Goal: Task Accomplishment & Management: Complete application form

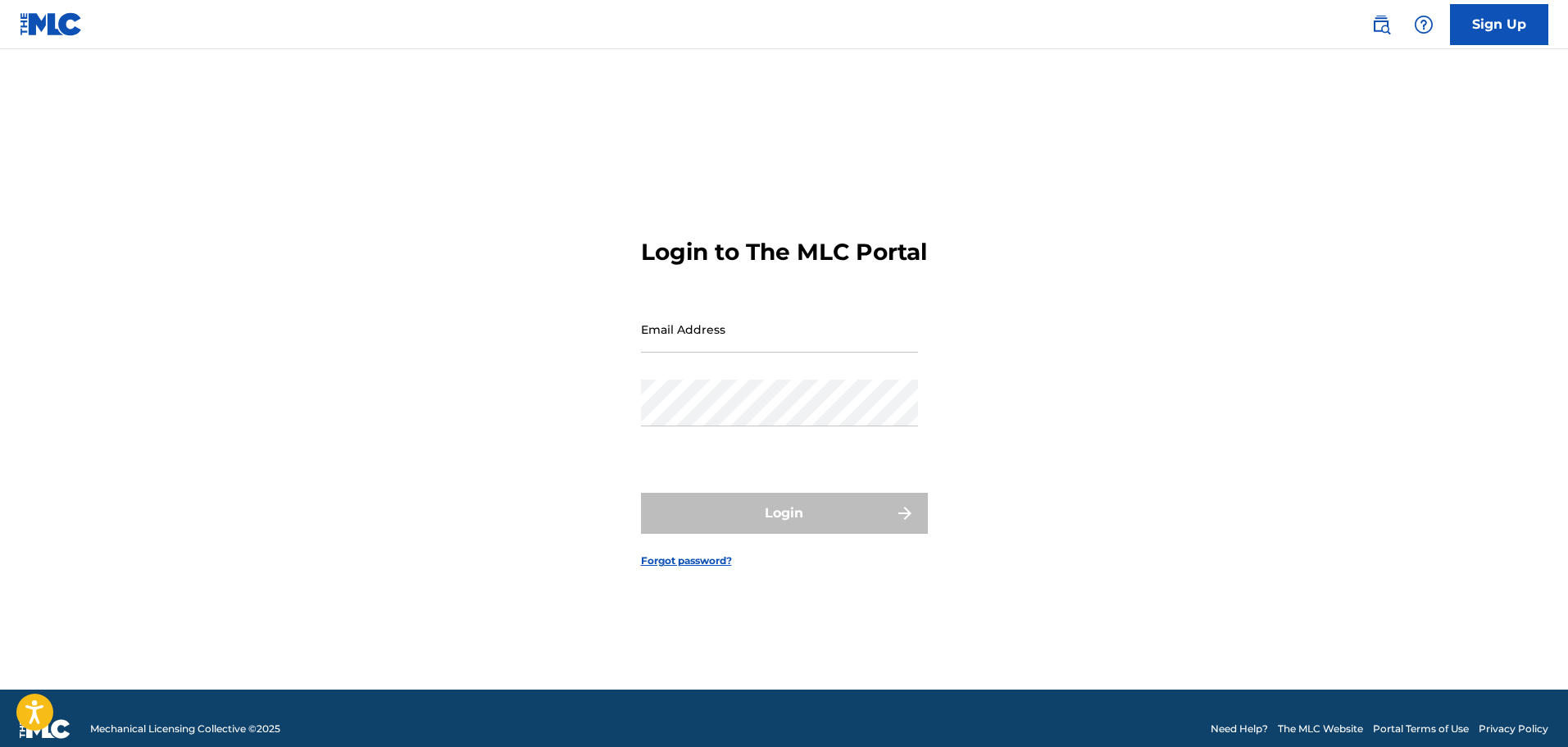
click at [864, 350] on input "Email Address" at bounding box center [780, 329] width 277 height 47
type input "[PERSON_NAME][EMAIL_ADDRESS][PERSON_NAME][DOMAIN_NAME]"
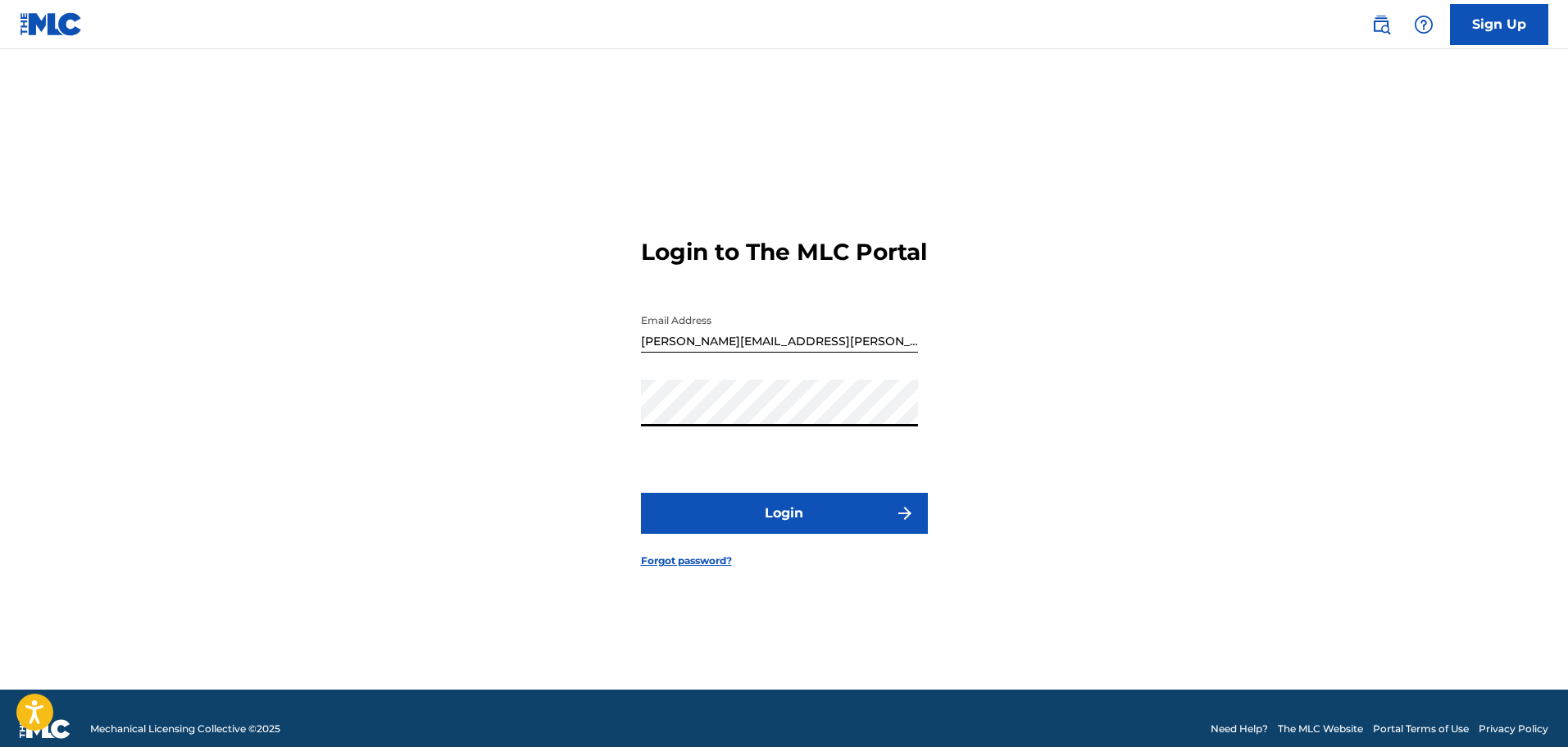
click at [641, 493] on button "Login" at bounding box center [784, 513] width 287 height 41
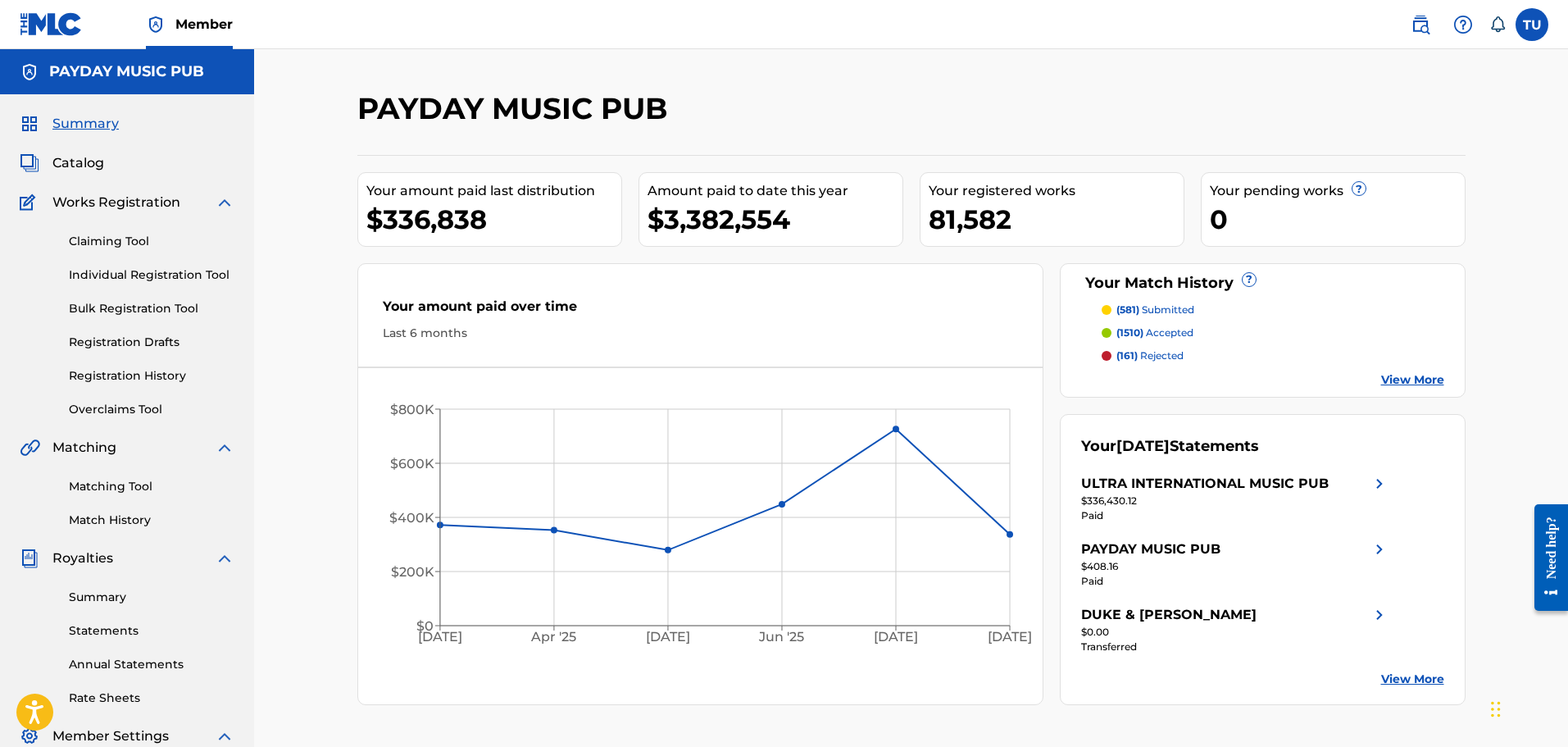
click at [89, 163] on span "Catalog" at bounding box center [78, 163] width 52 height 19
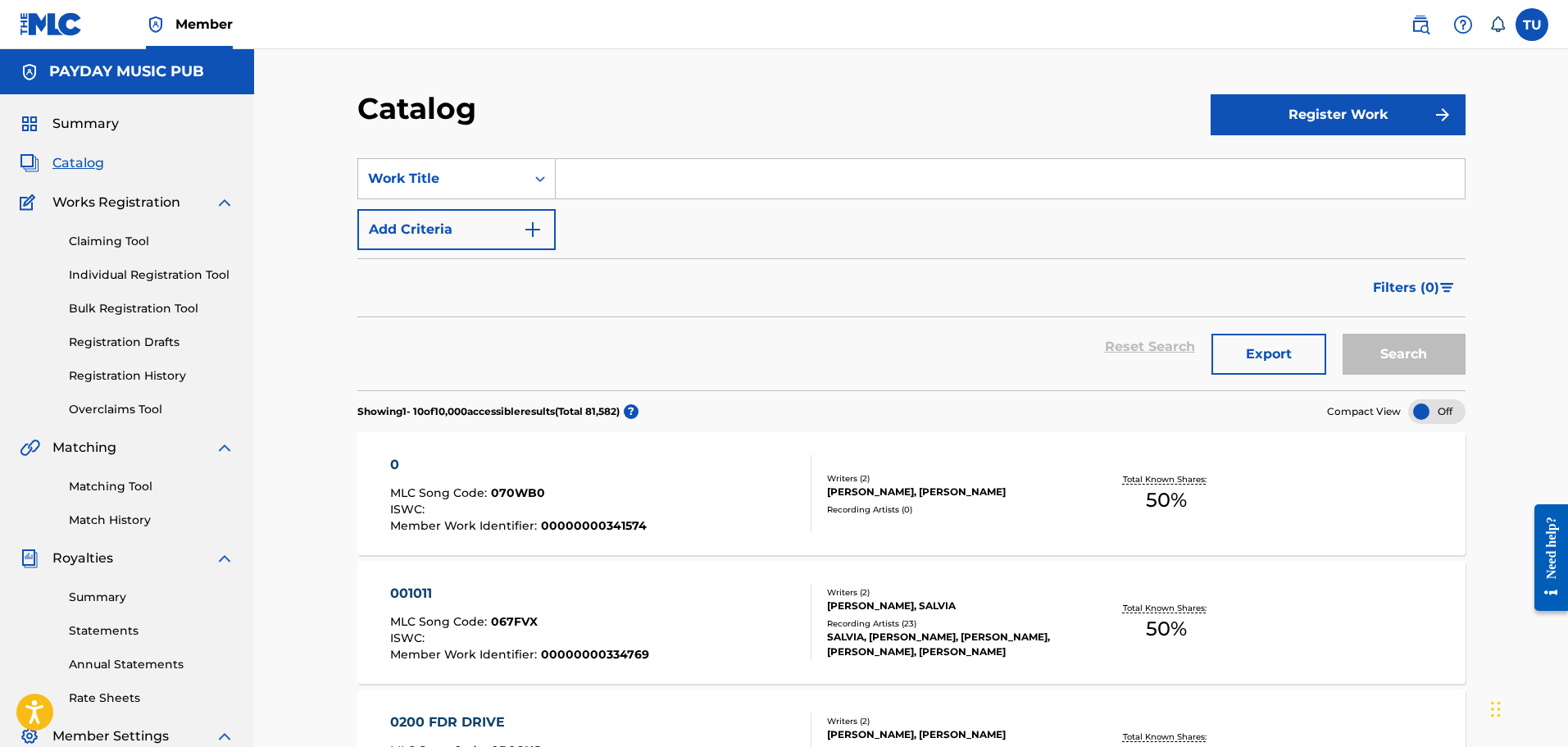
click at [625, 191] on input "Search Form" at bounding box center [1010, 178] width 909 height 40
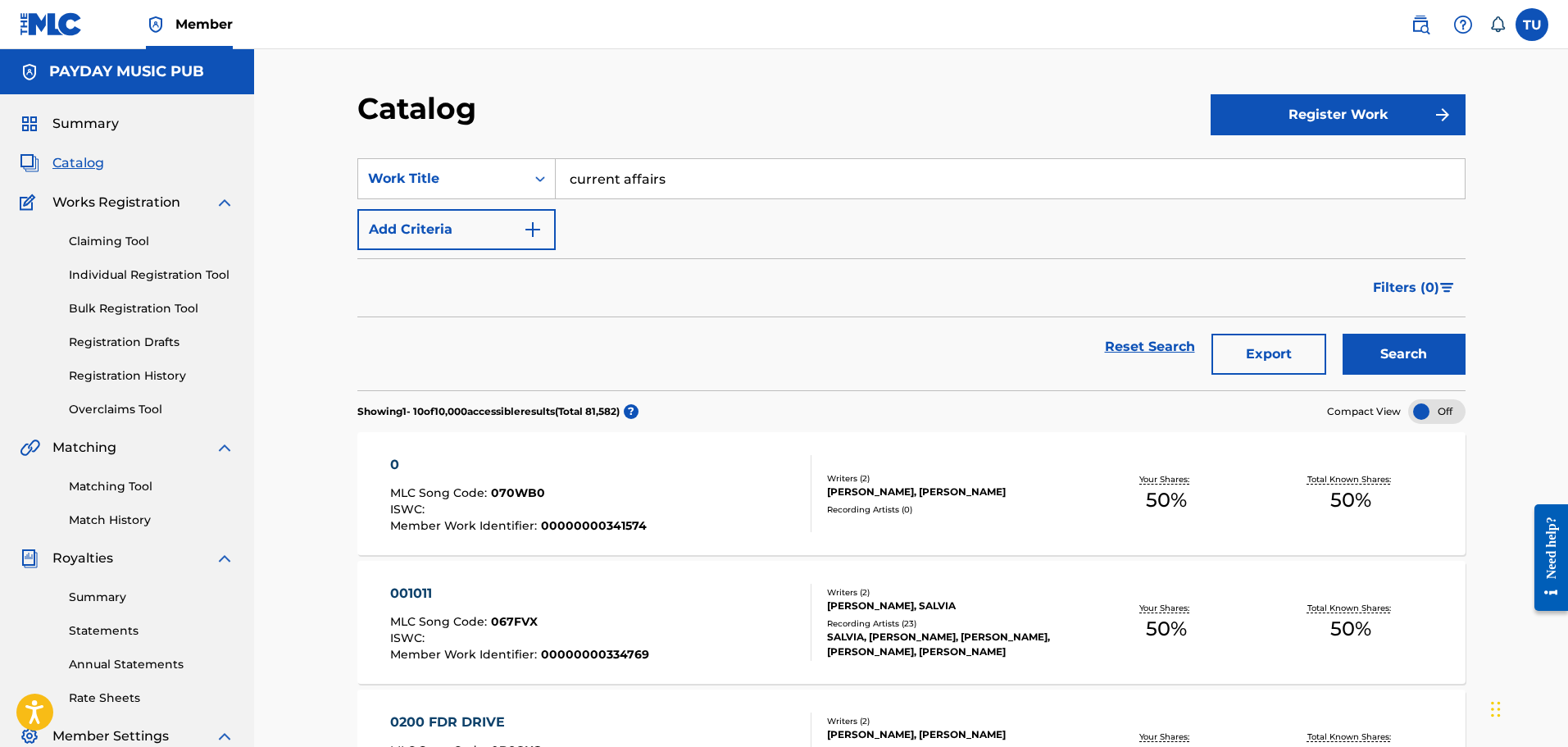
type input "current affairs"
click at [1343, 333] on button "Search" at bounding box center [1404, 354] width 123 height 41
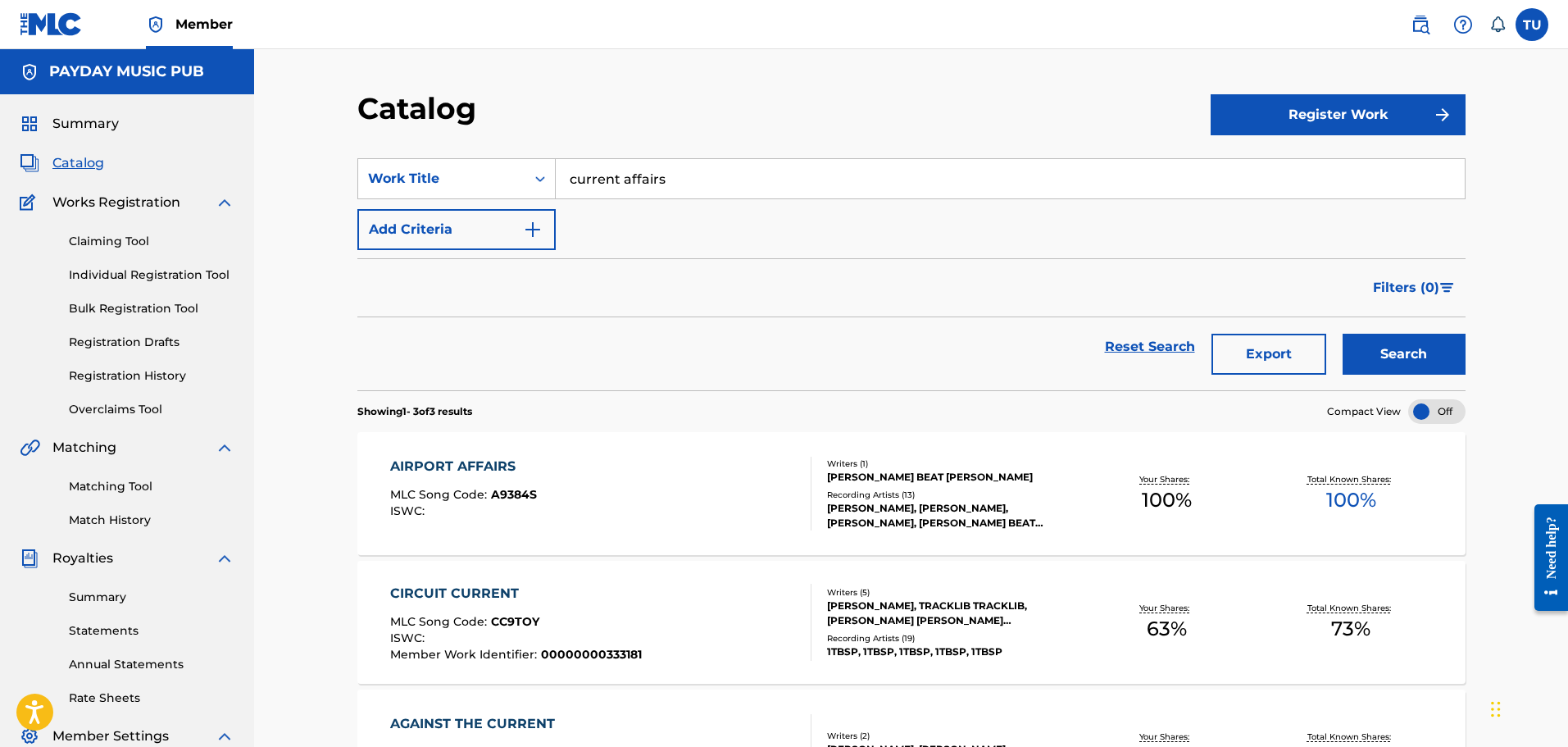
click at [1432, 26] on link at bounding box center [1420, 24] width 33 height 33
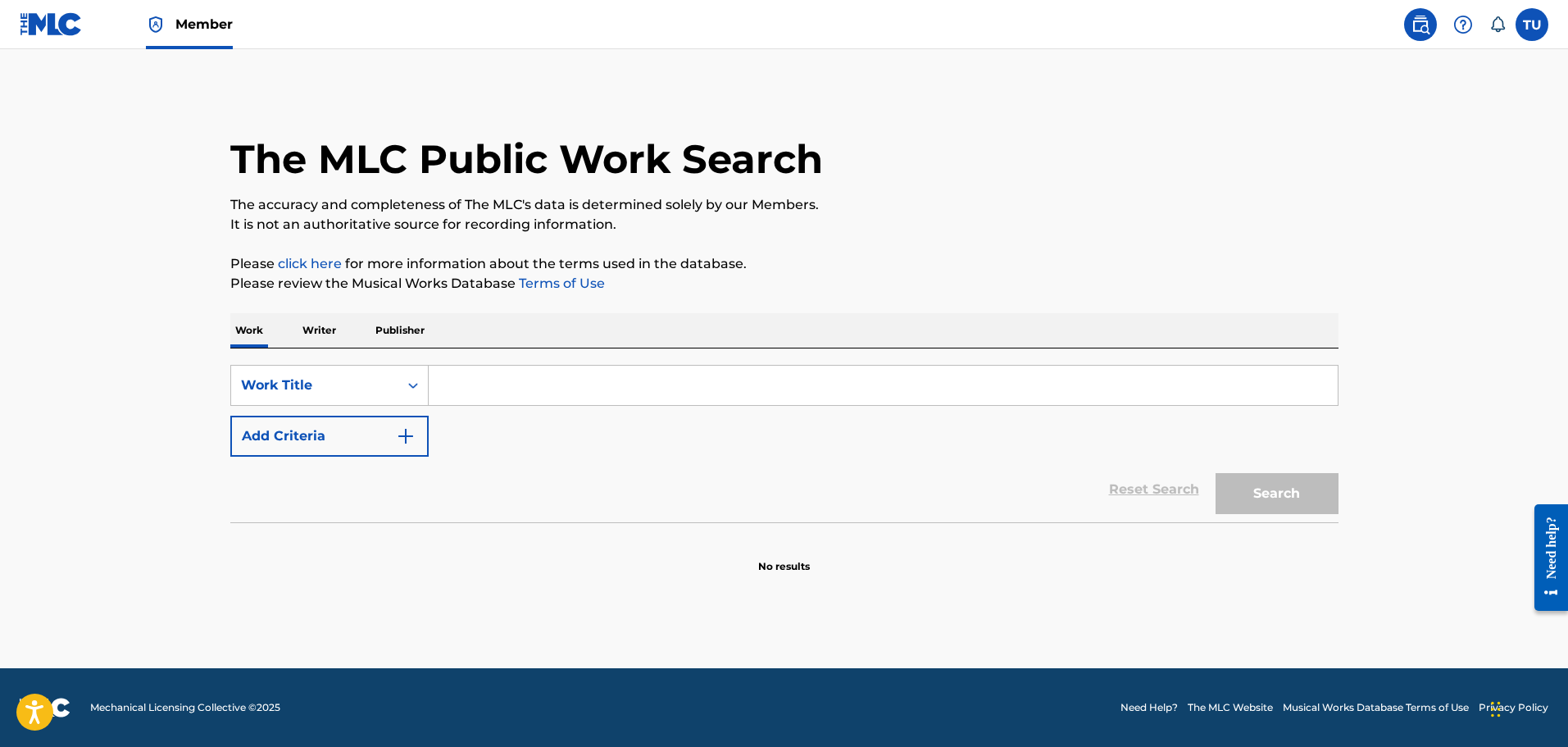
click at [587, 368] on input "Search Form" at bounding box center [883, 385] width 909 height 40
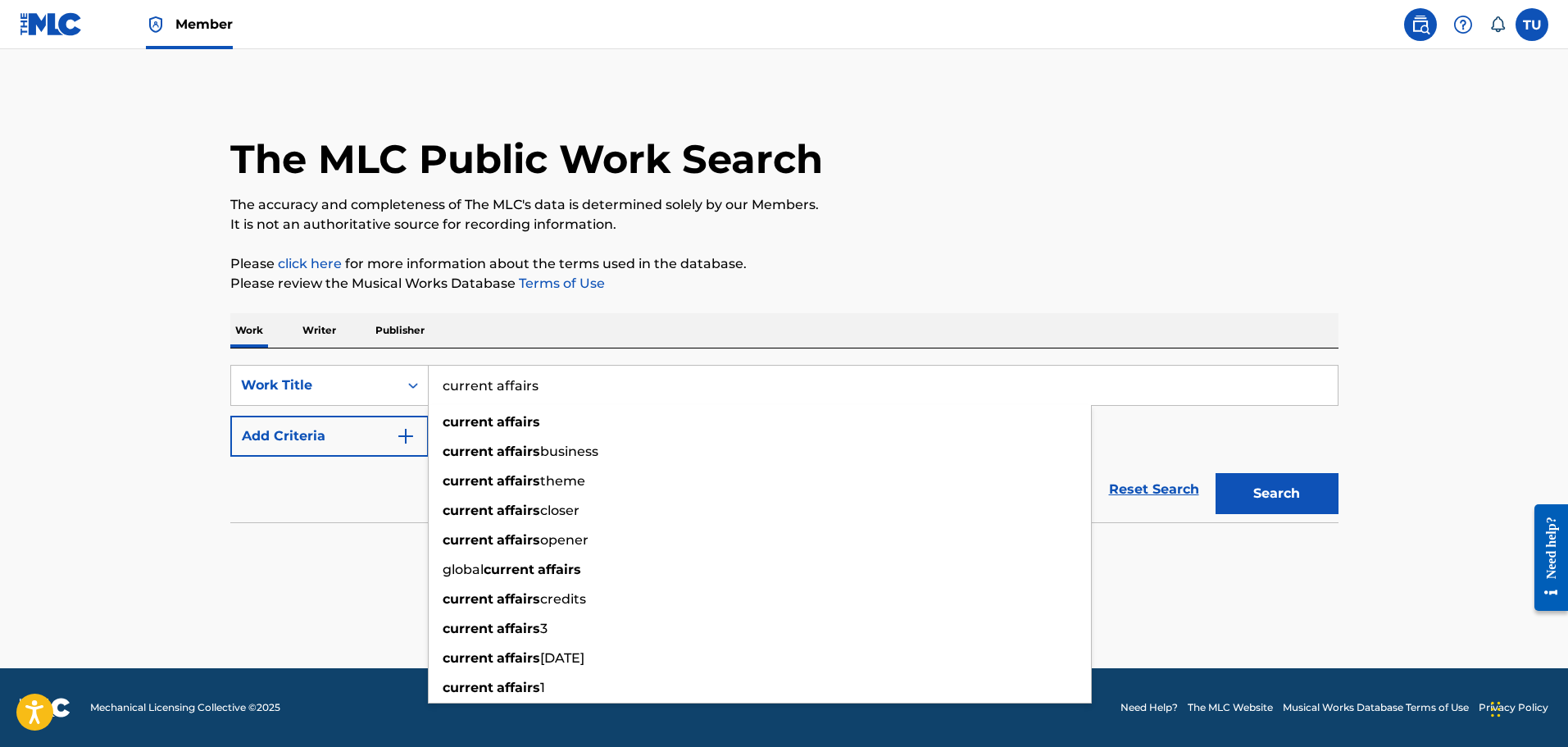
type input "current affairs"
click at [1216, 473] on button "Search" at bounding box center [1277, 493] width 123 height 41
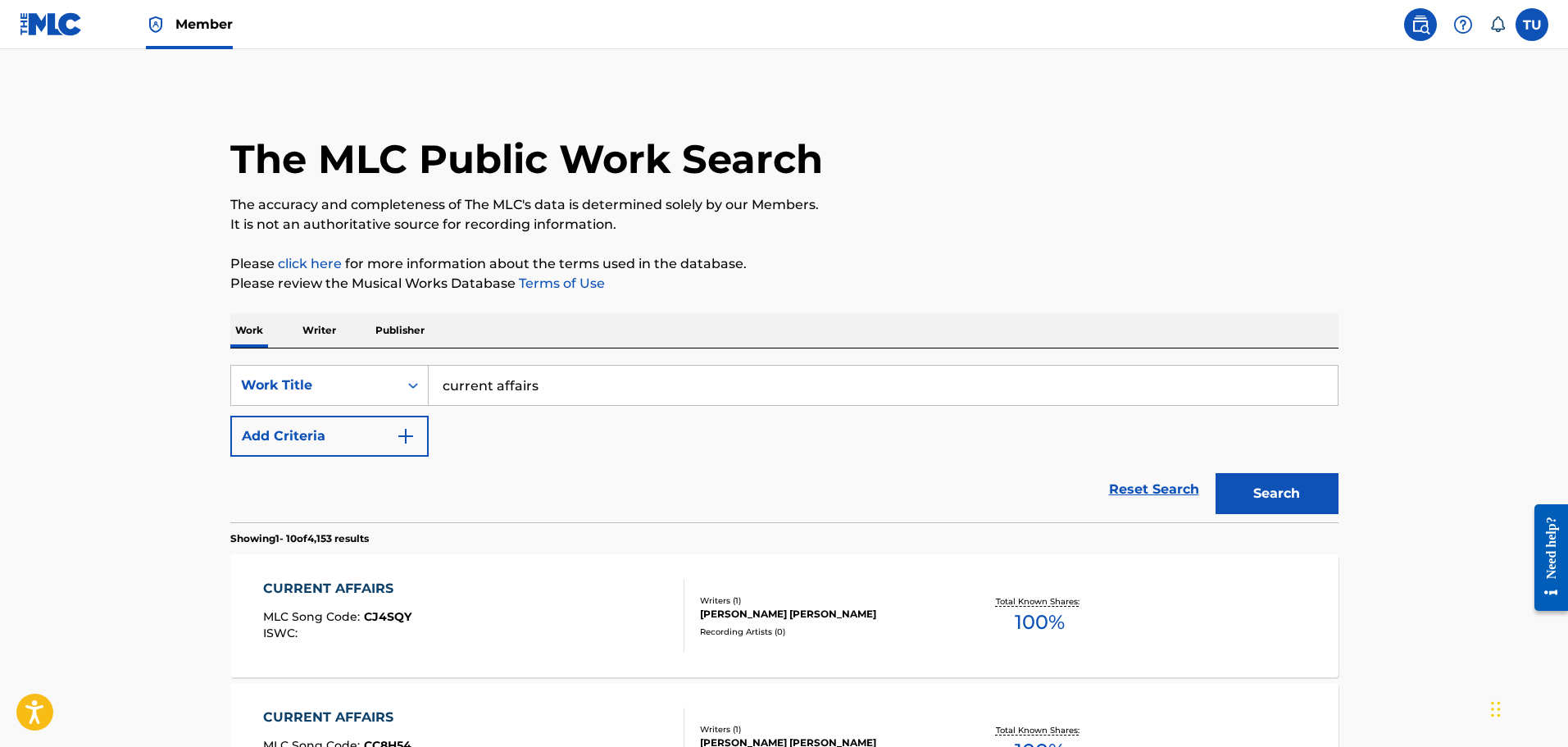
click at [324, 452] on button "Add Criteria" at bounding box center [329, 436] width 198 height 41
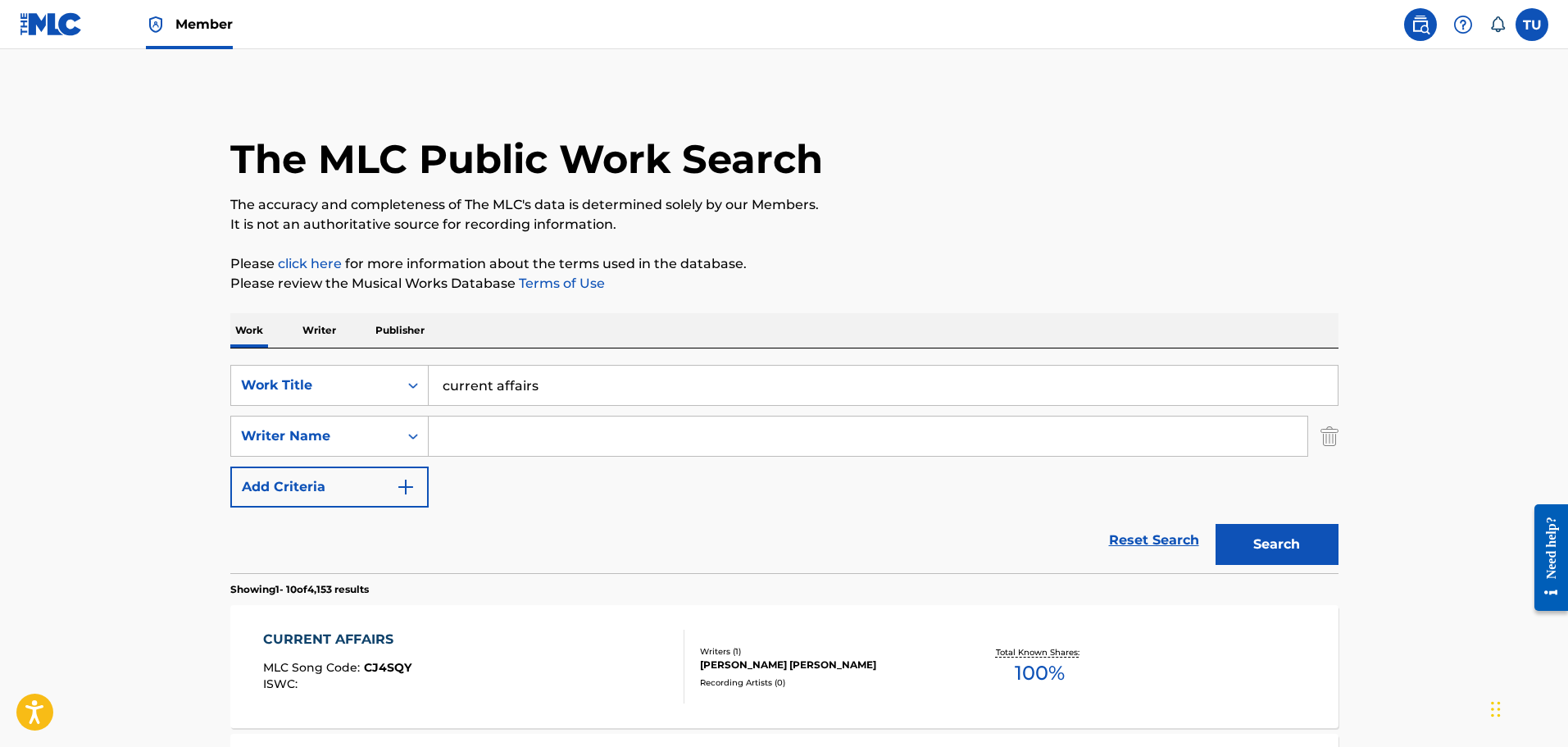
click at [506, 461] on div "SearchWithCriteria2aaf64e4-e5f7-4961-b918-68dceb80a06b Work Title current affai…" at bounding box center [784, 437] width 1109 height 143
click at [509, 449] on input "Search Form" at bounding box center [868, 436] width 878 height 40
paste input "[PERSON_NAME]"
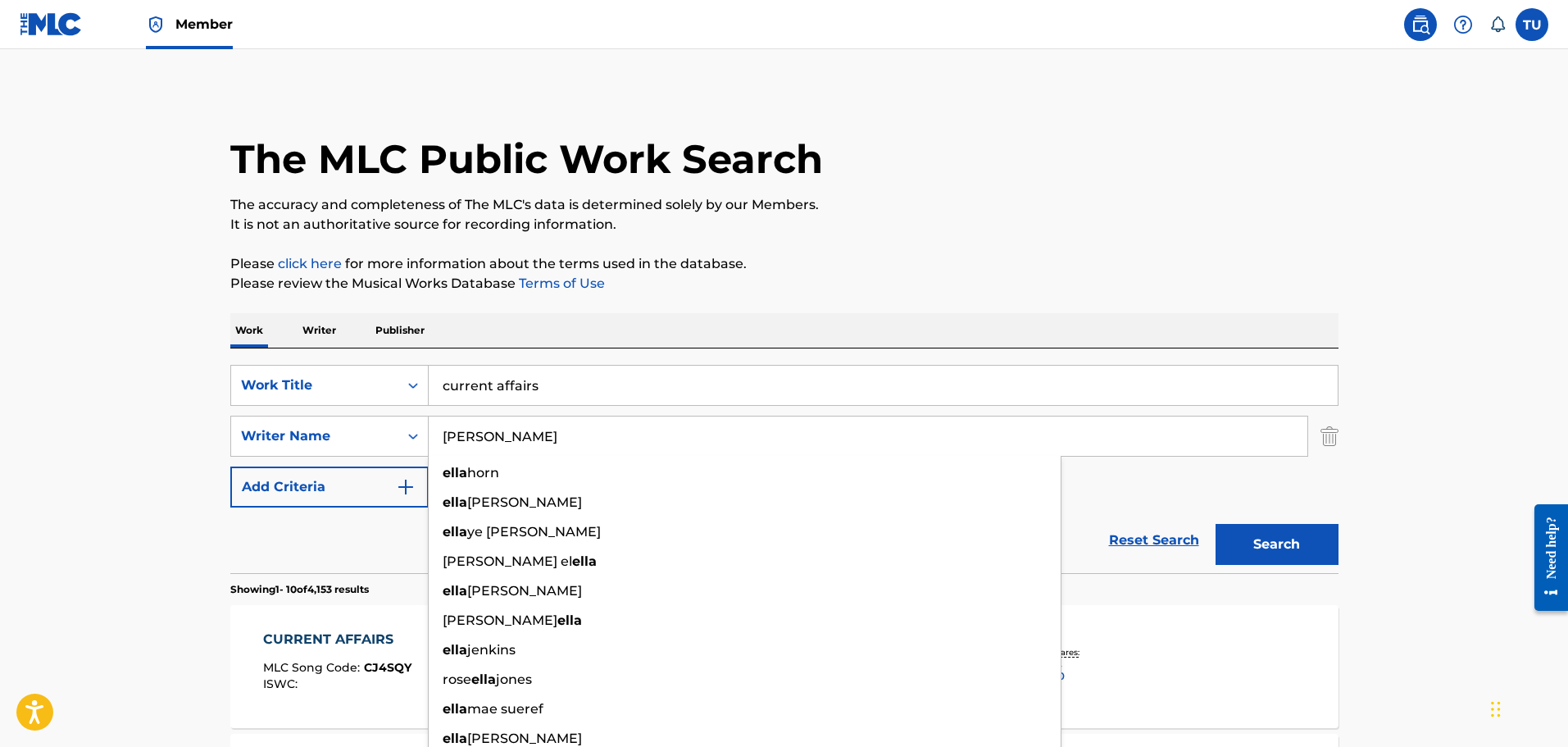
type input "[PERSON_NAME]"
click at [1216, 524] on button "Search" at bounding box center [1277, 544] width 123 height 41
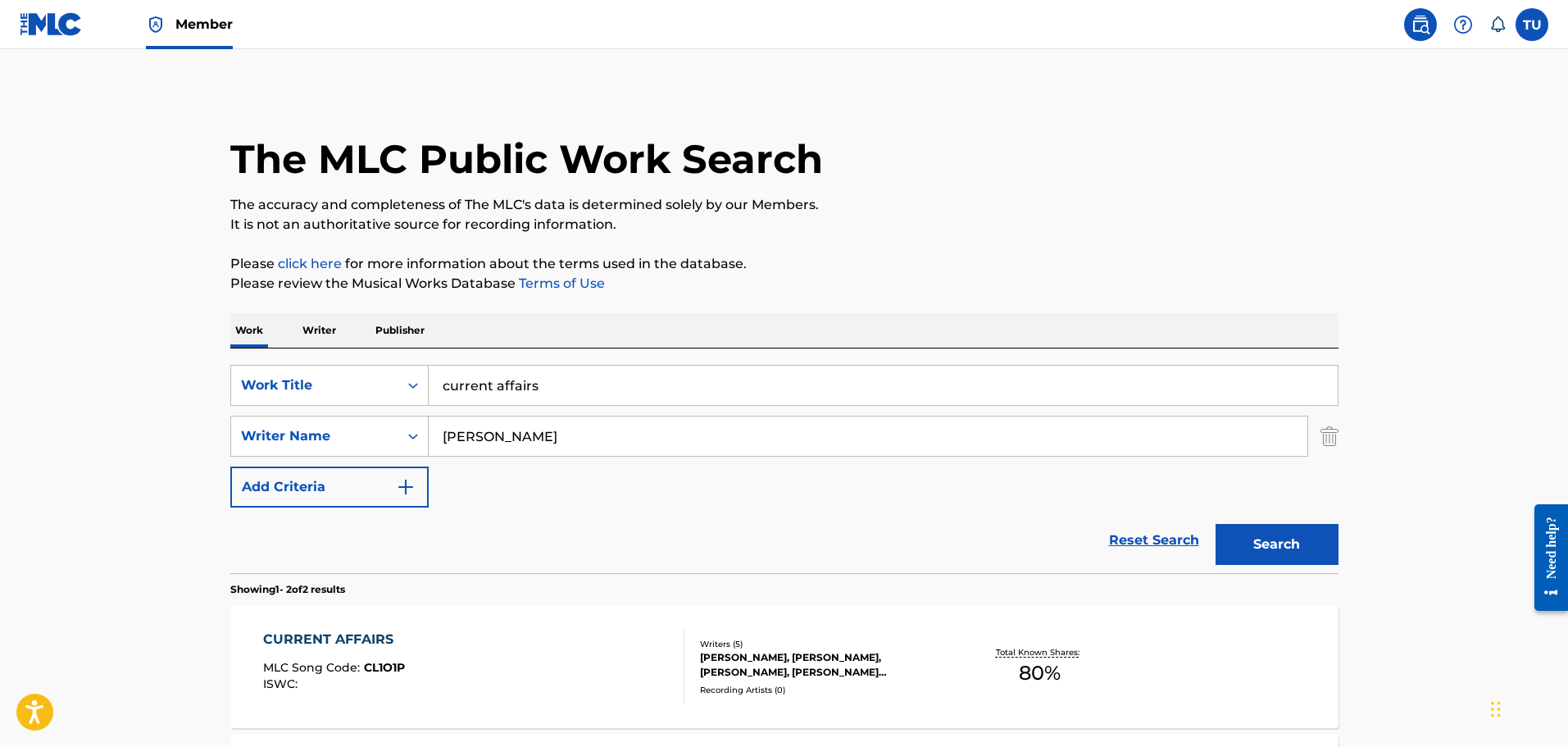
click at [577, 623] on div "CURRENT AFFAIRS MLC Song Code : CL1O1P ISWC : Writers ( 5 ) [PERSON_NAME], [PER…" at bounding box center [784, 666] width 1109 height 123
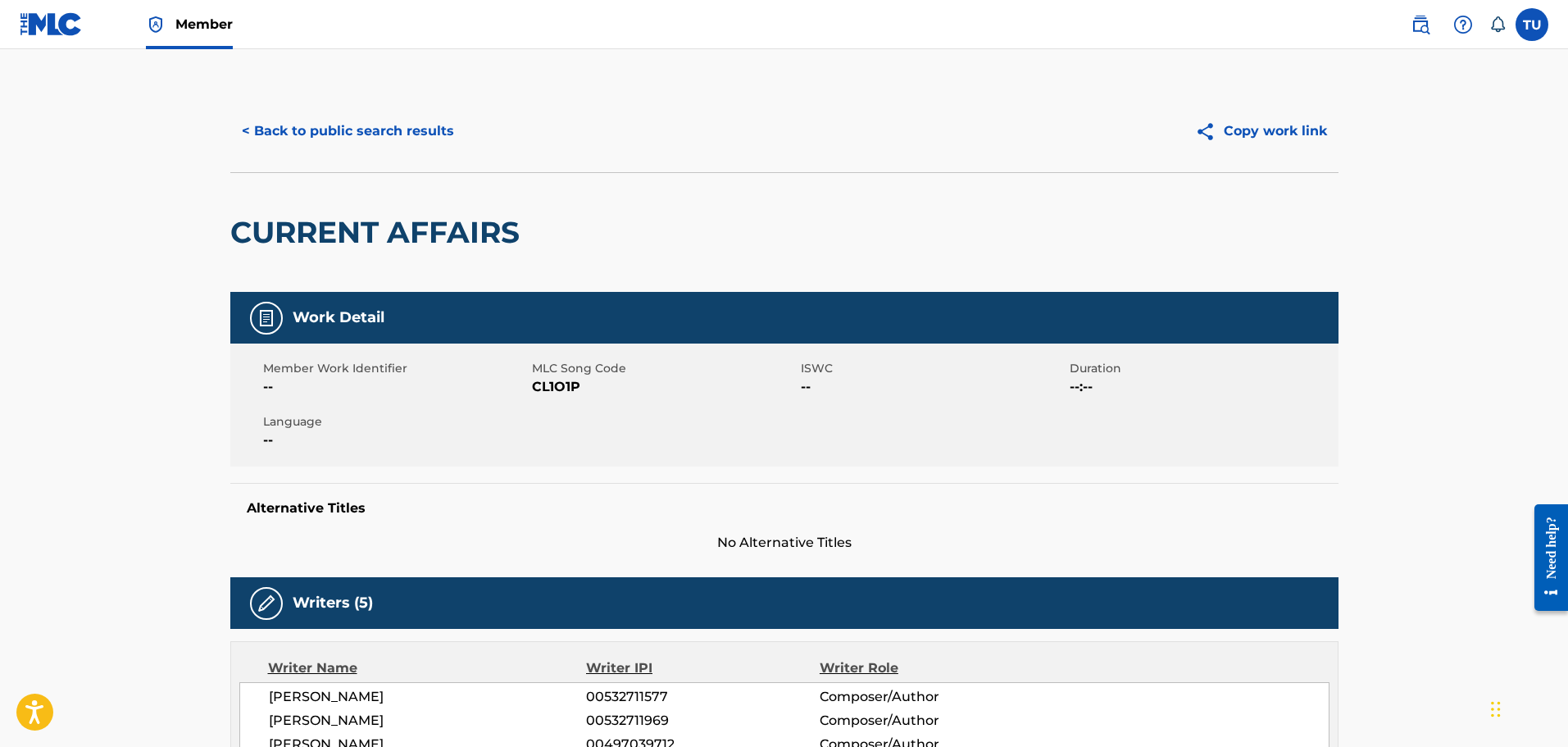
click at [357, 133] on button "< Back to public search results" at bounding box center [347, 131] width 235 height 41
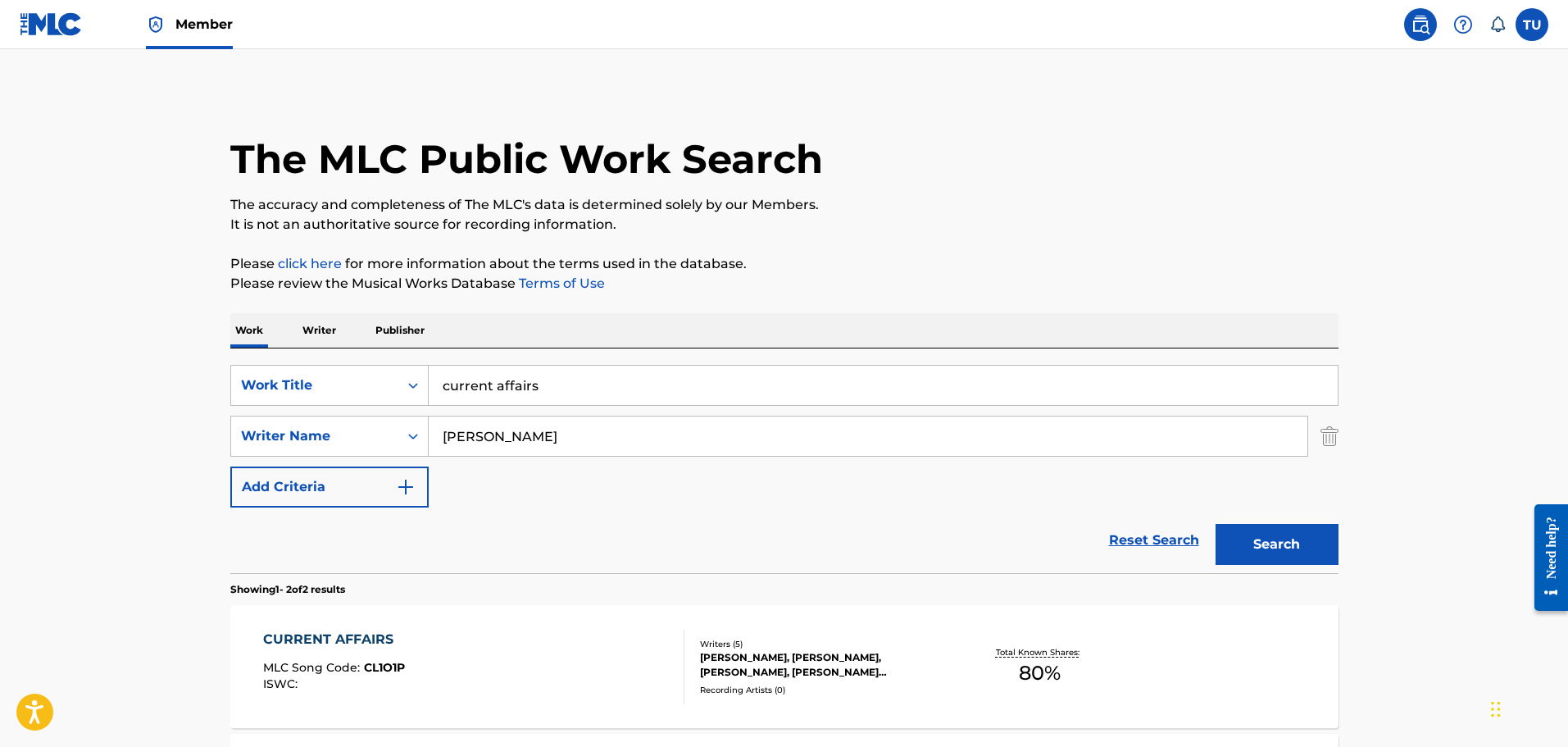
click at [53, 26] on img at bounding box center [51, 24] width 63 height 24
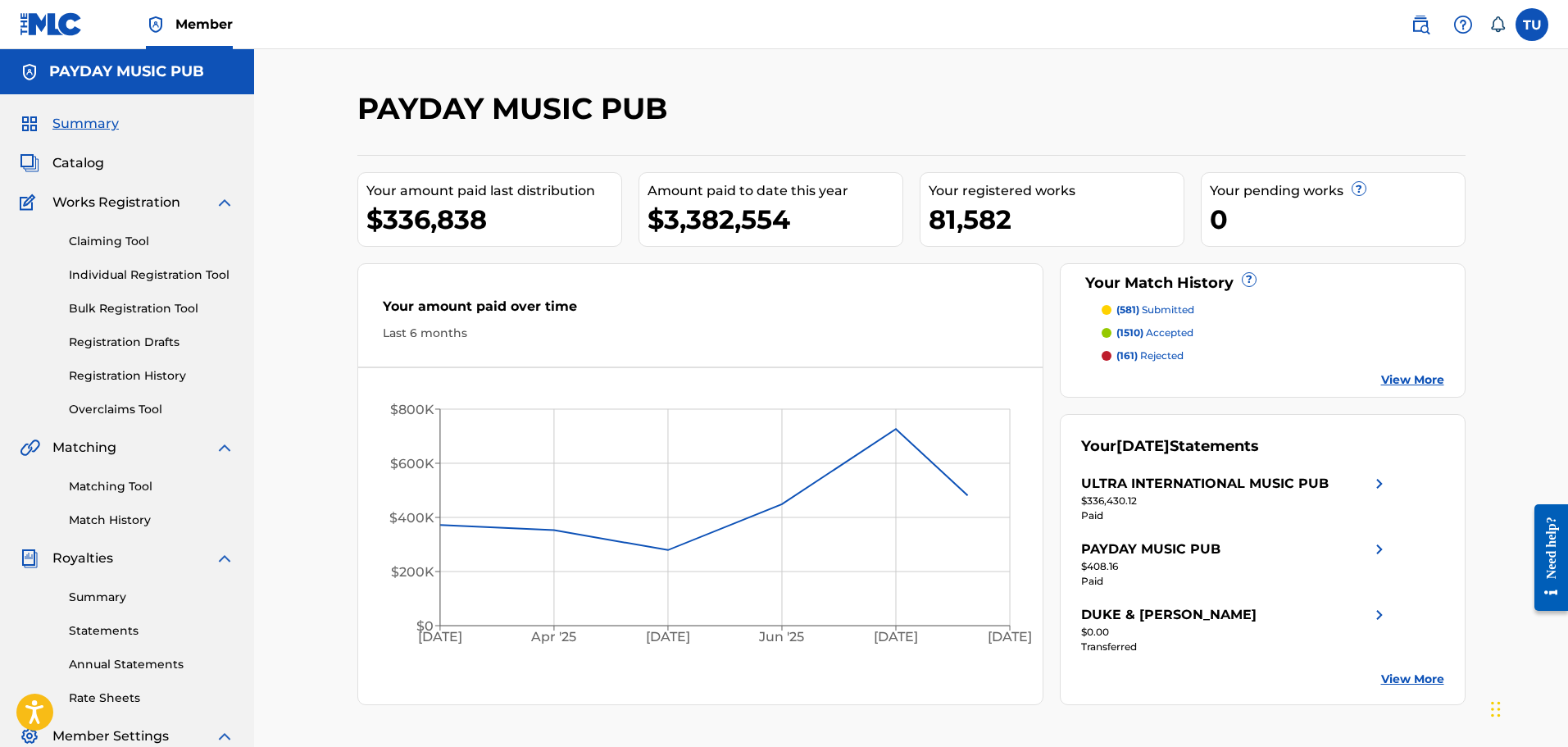
click at [110, 244] on link "Claiming Tool" at bounding box center [152, 242] width 166 height 18
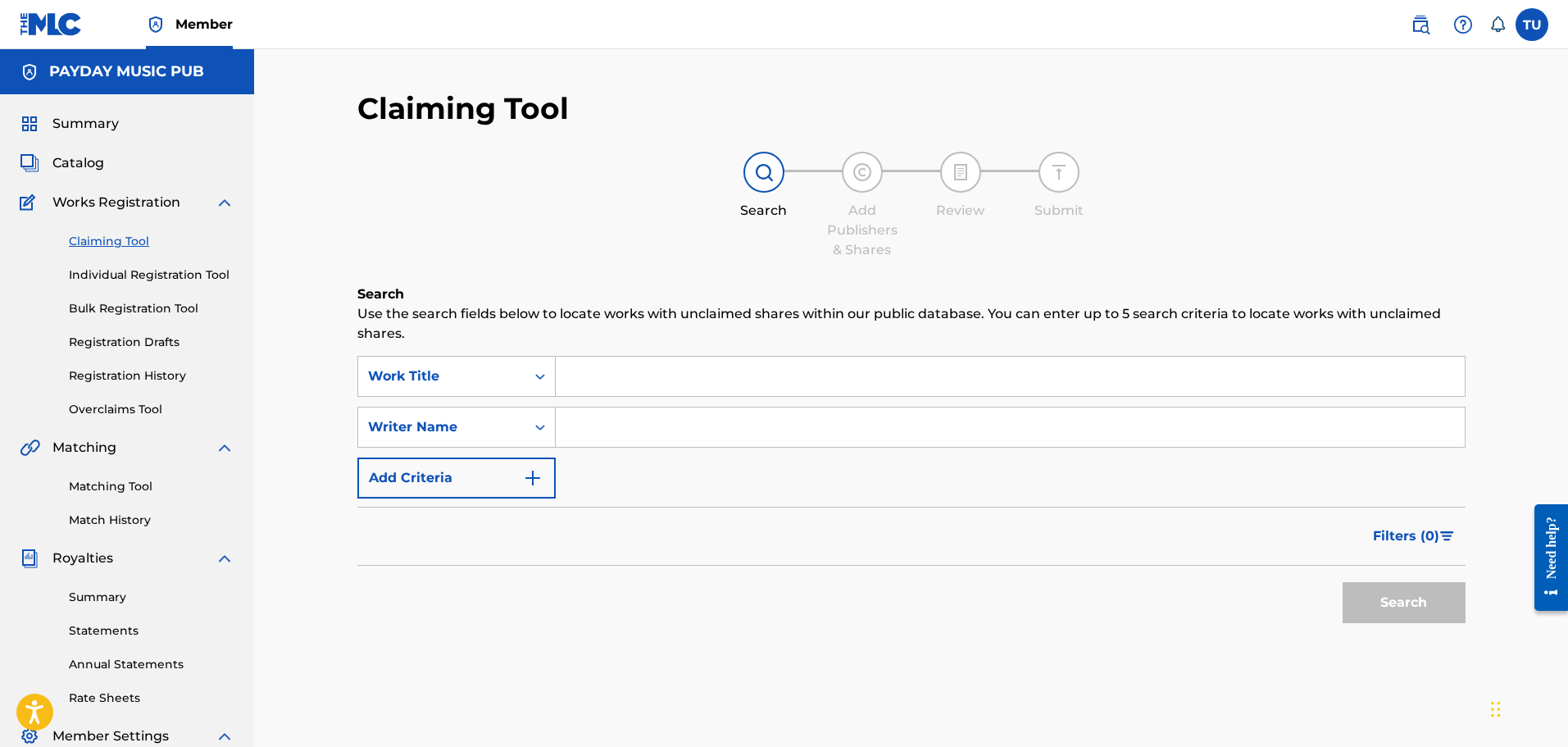
click at [603, 373] on input "Search Form" at bounding box center [1010, 376] width 909 height 40
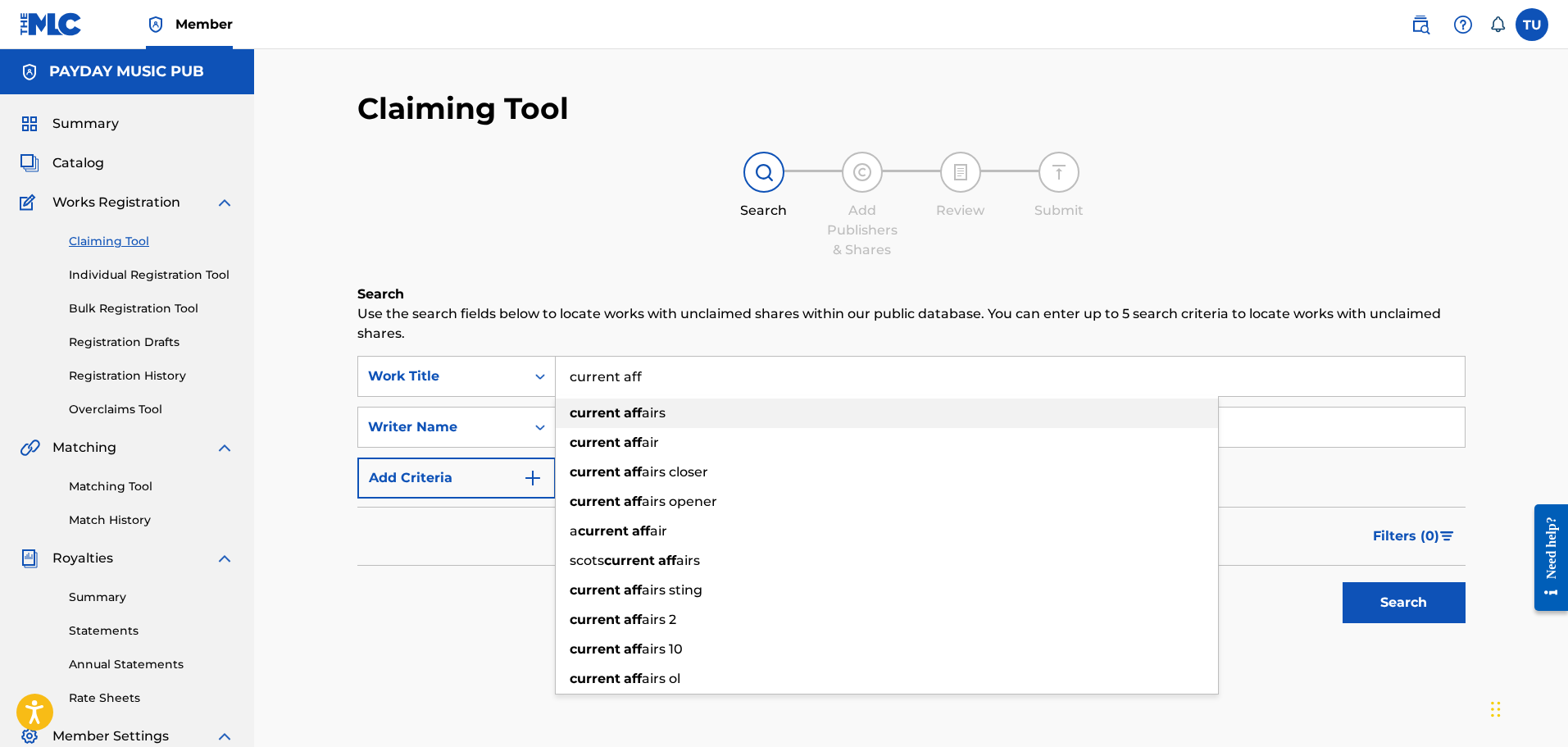
type input "current aff"
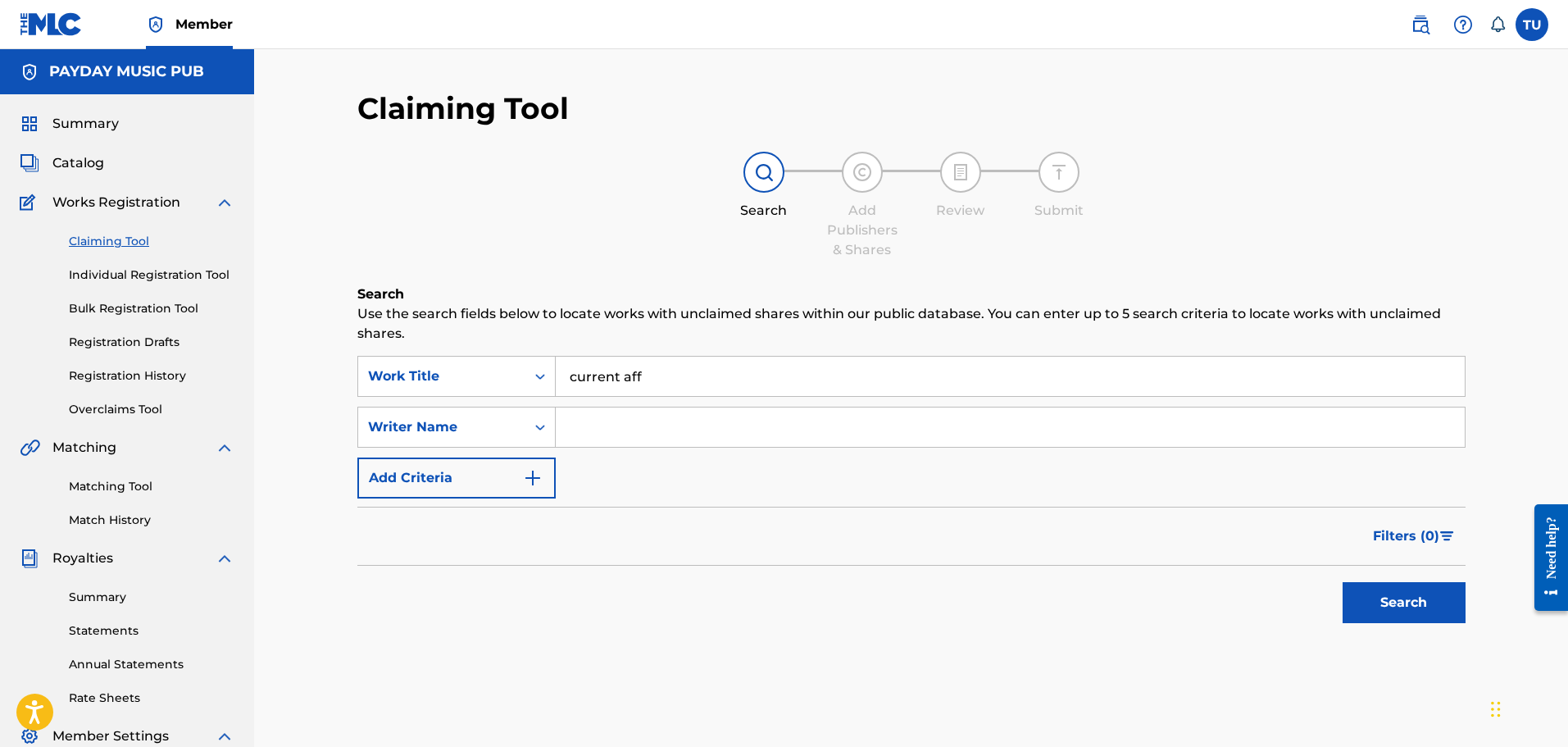
click at [631, 419] on input "Search Form" at bounding box center [1010, 427] width 909 height 40
paste input "[PERSON_NAME]"
type input "[PERSON_NAME]"
click at [1343, 582] on button "Search" at bounding box center [1404, 602] width 123 height 41
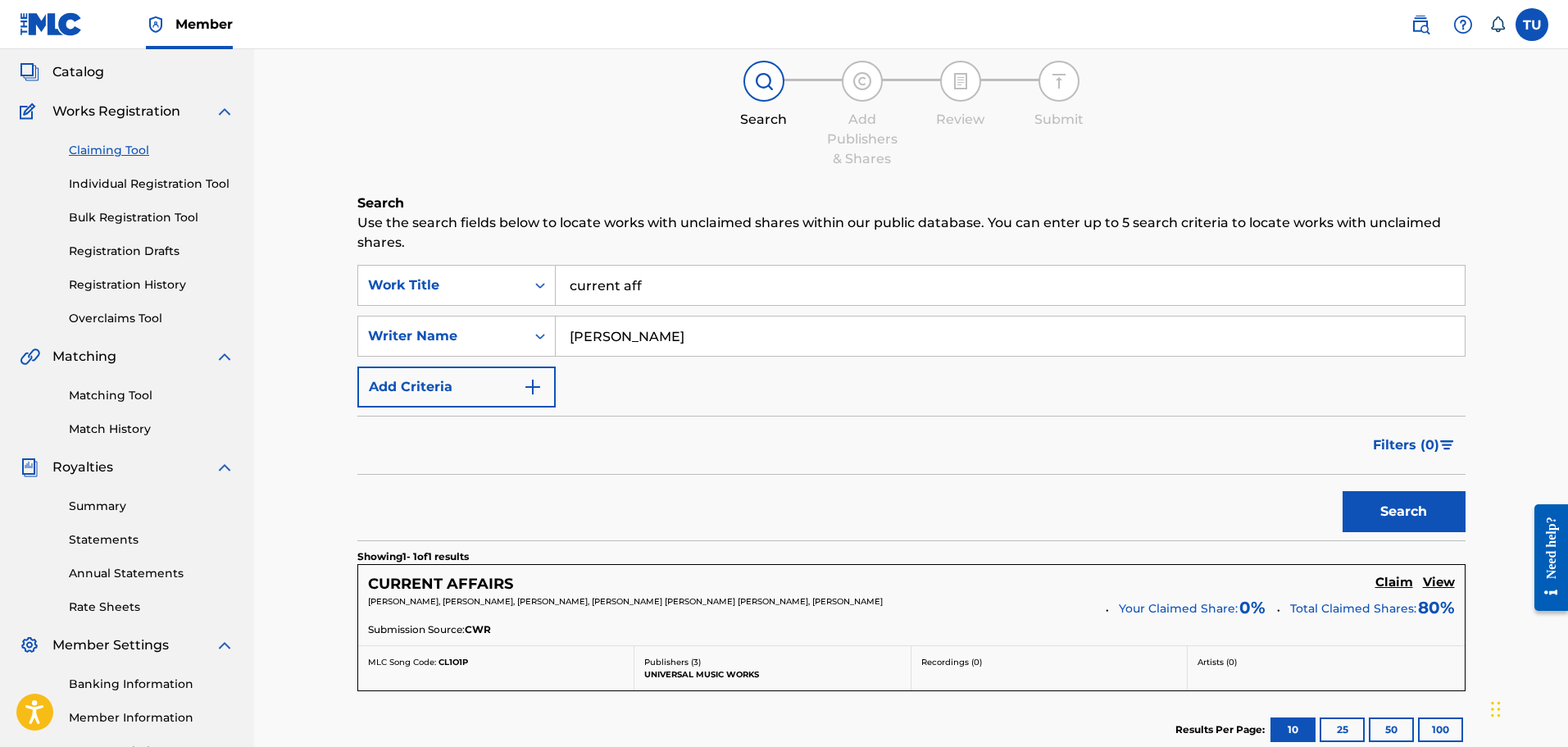
scroll to position [246, 0]
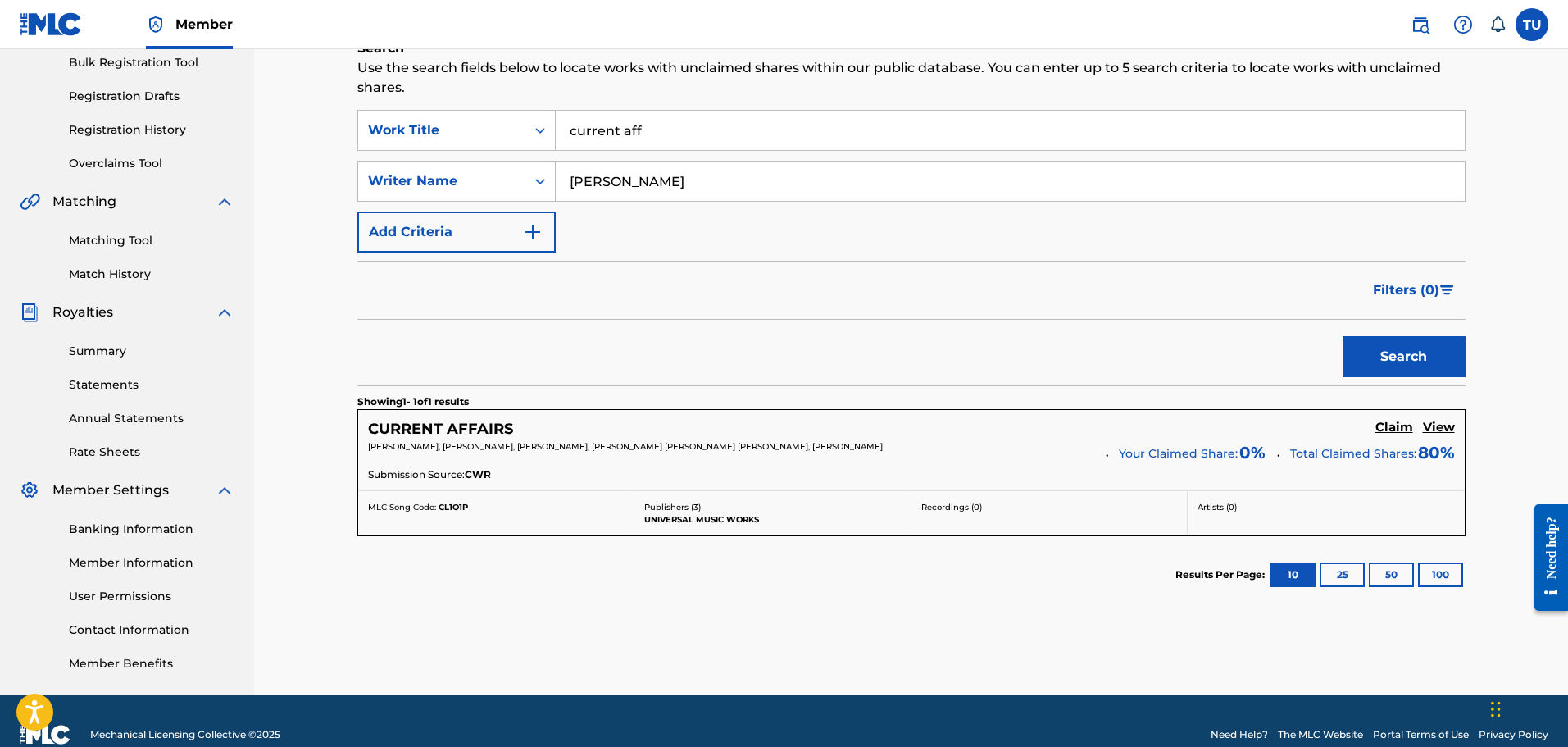
click at [1383, 421] on h5 "Claim" at bounding box center [1394, 428] width 38 height 16
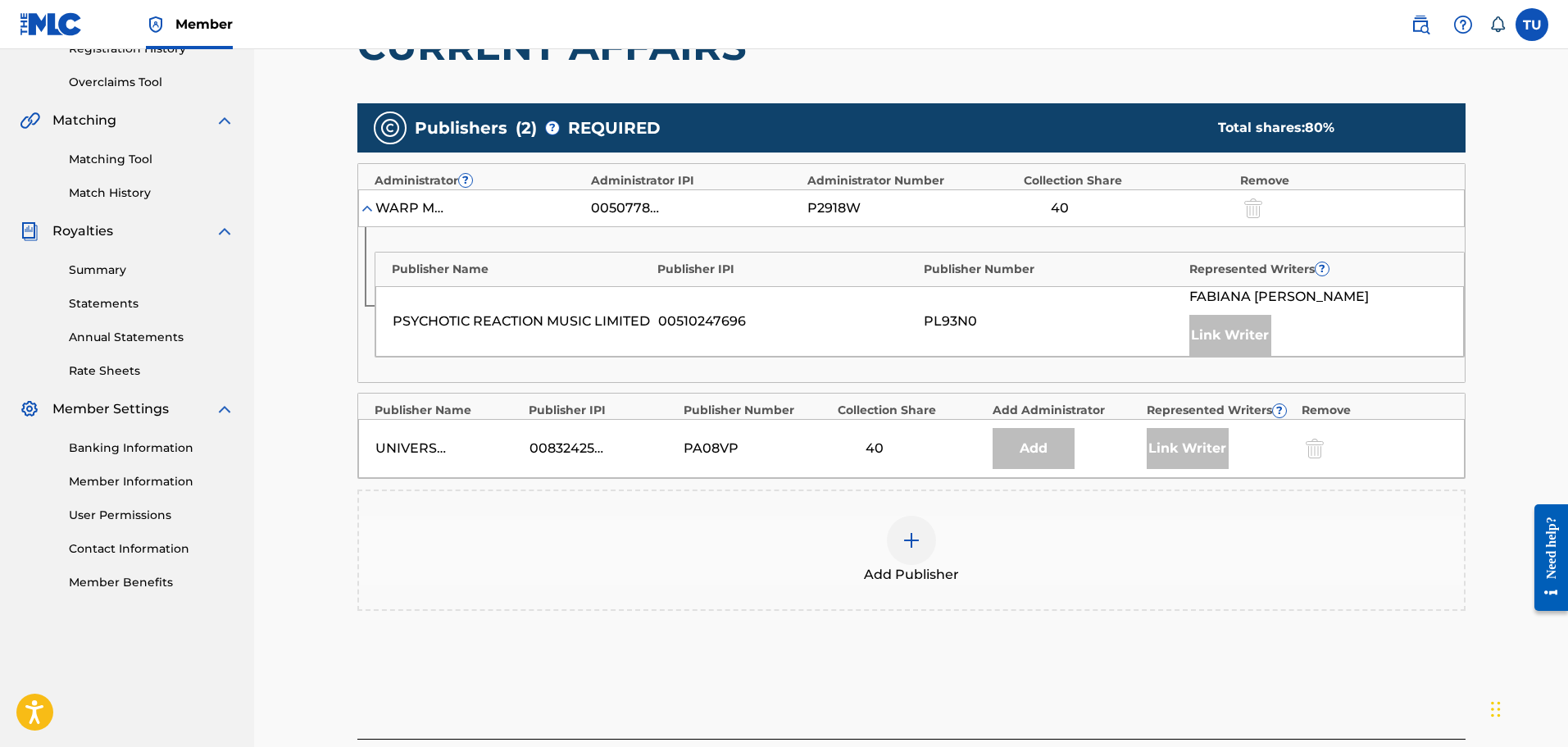
scroll to position [328, 0]
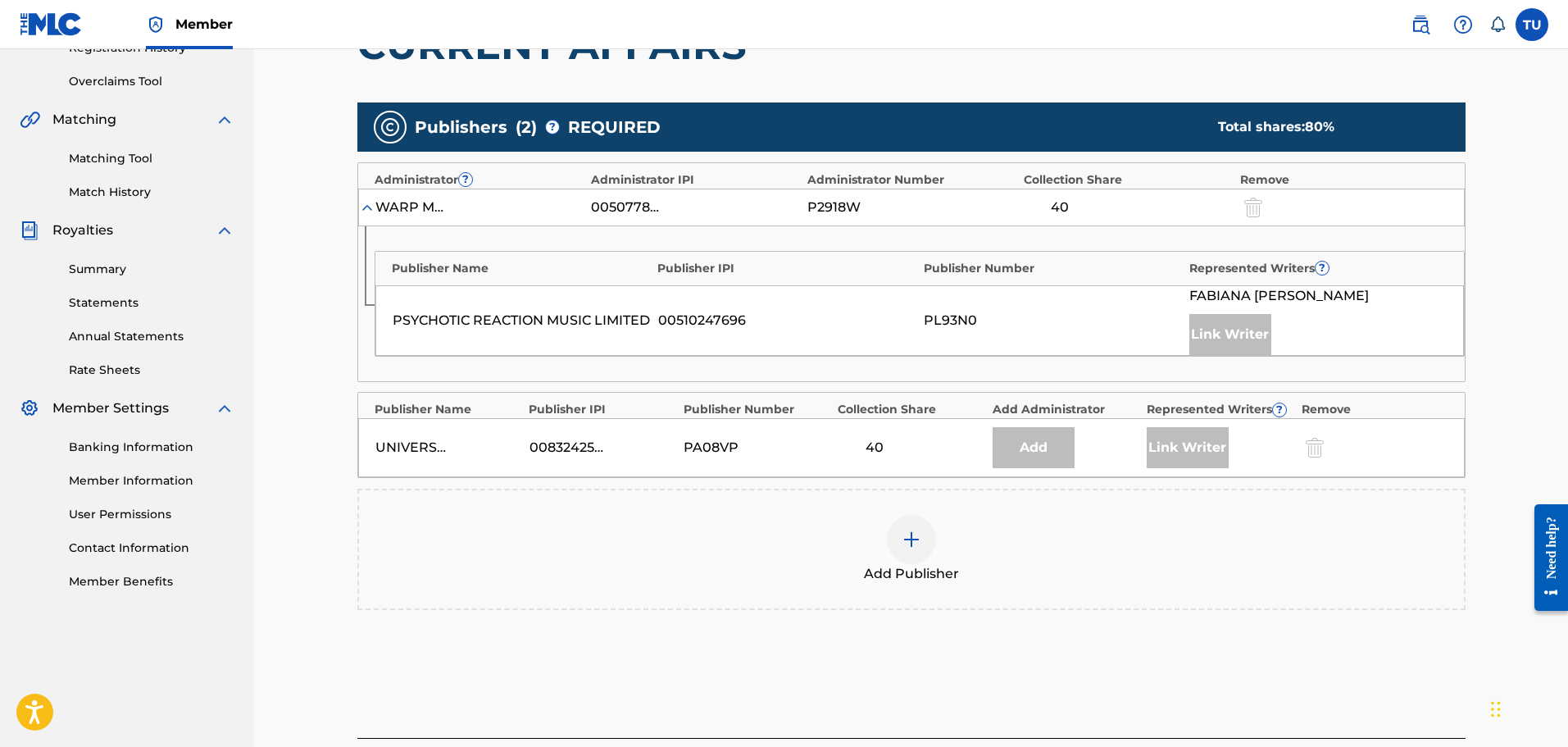
click at [925, 555] on div at bounding box center [912, 540] width 49 height 49
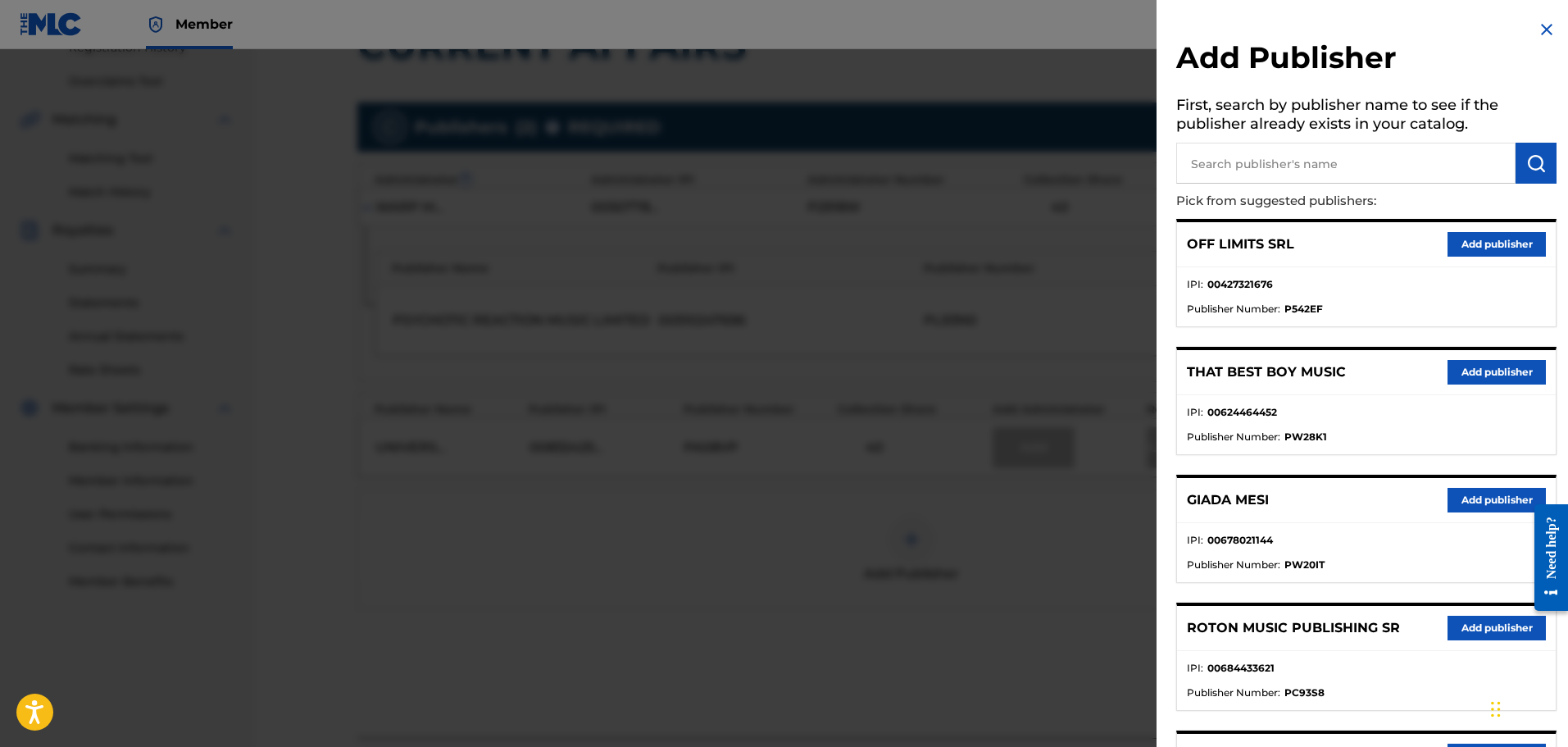
click at [1268, 160] on input "text" at bounding box center [1346, 163] width 340 height 41
type input "tunes"
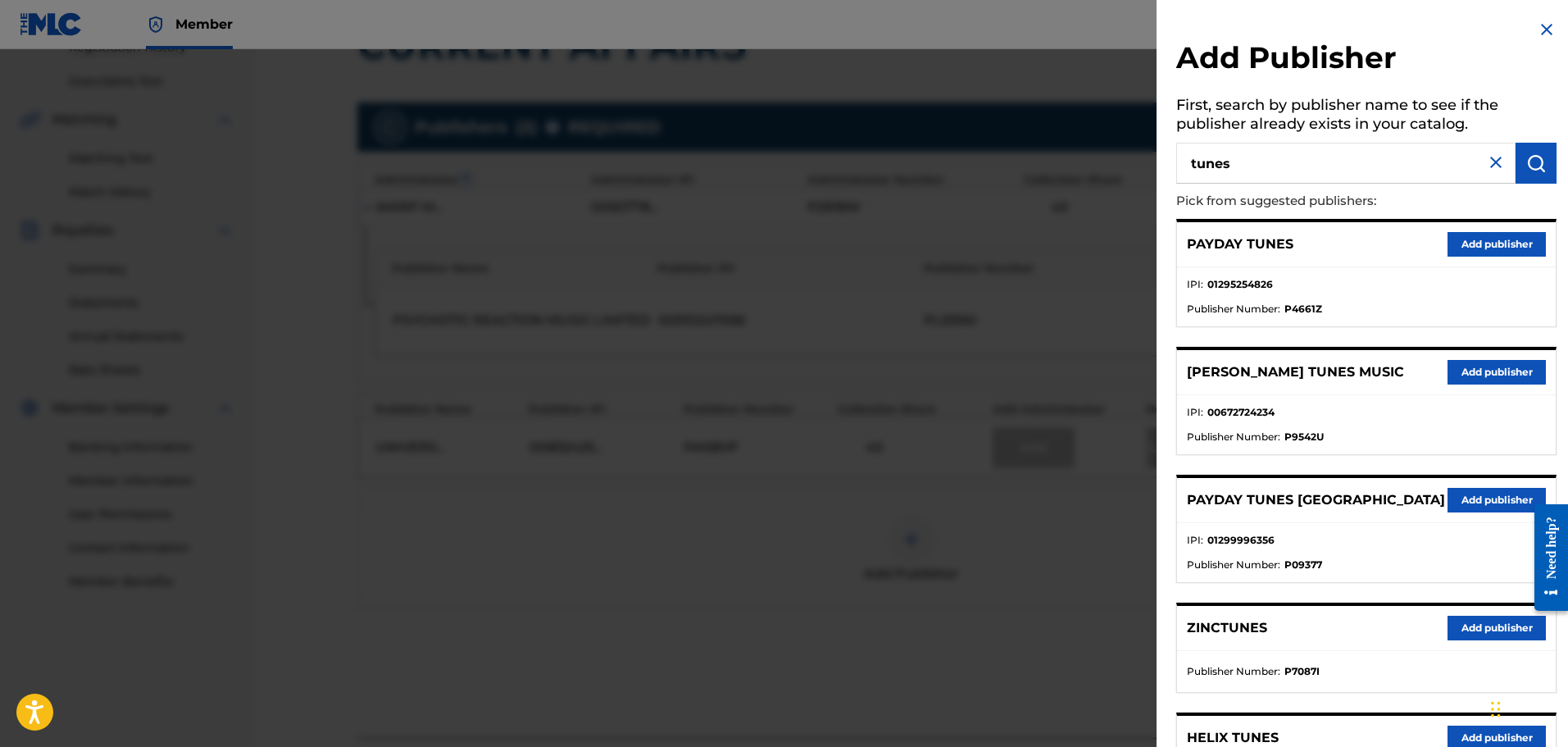
click at [1490, 248] on button "Add publisher" at bounding box center [1497, 244] width 99 height 25
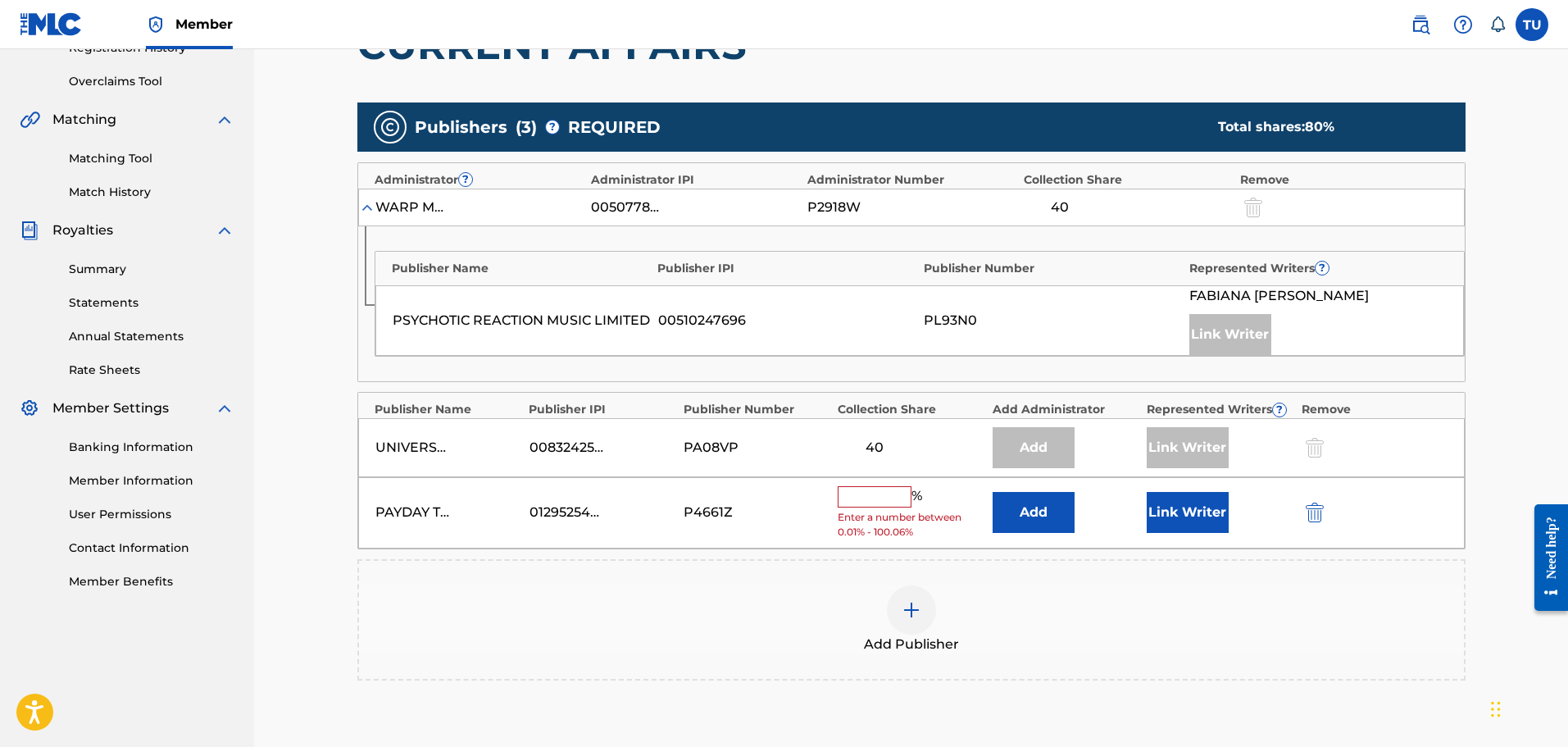
click at [875, 504] on input "text" at bounding box center [875, 497] width 74 height 21
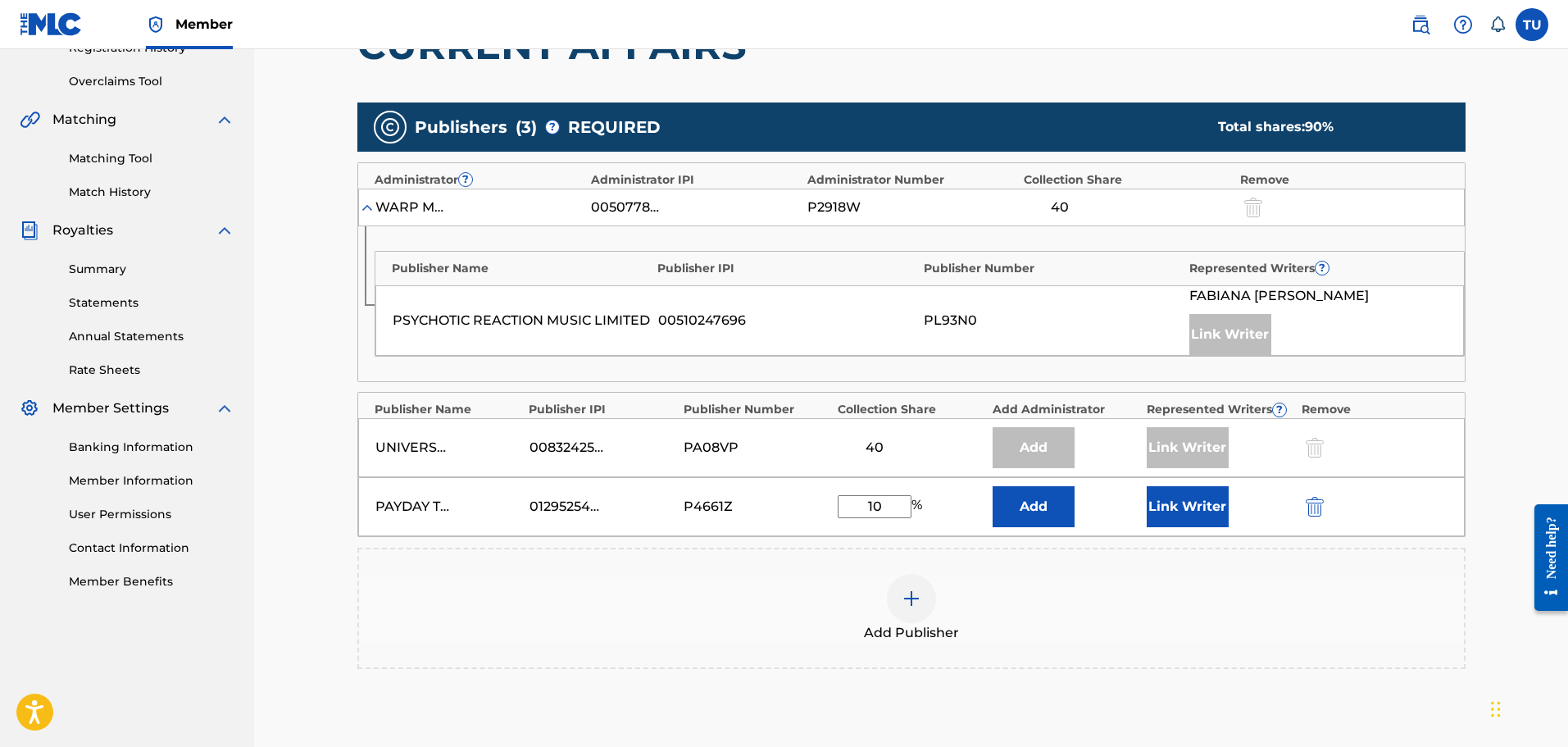
type input "10"
click at [1196, 499] on button "Link Writer" at bounding box center [1187, 506] width 82 height 41
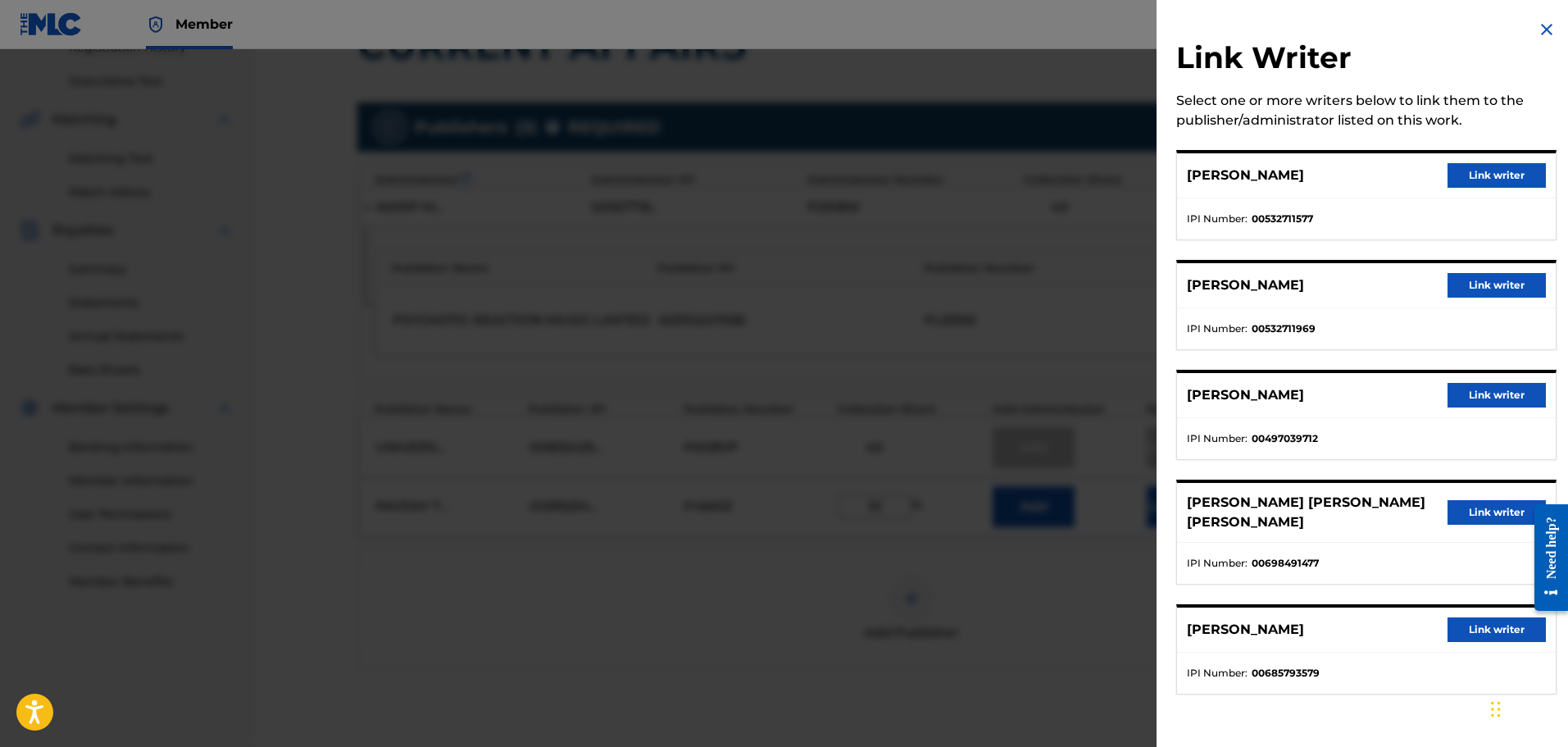
click at [1460, 399] on button "Link writer" at bounding box center [1497, 395] width 99 height 25
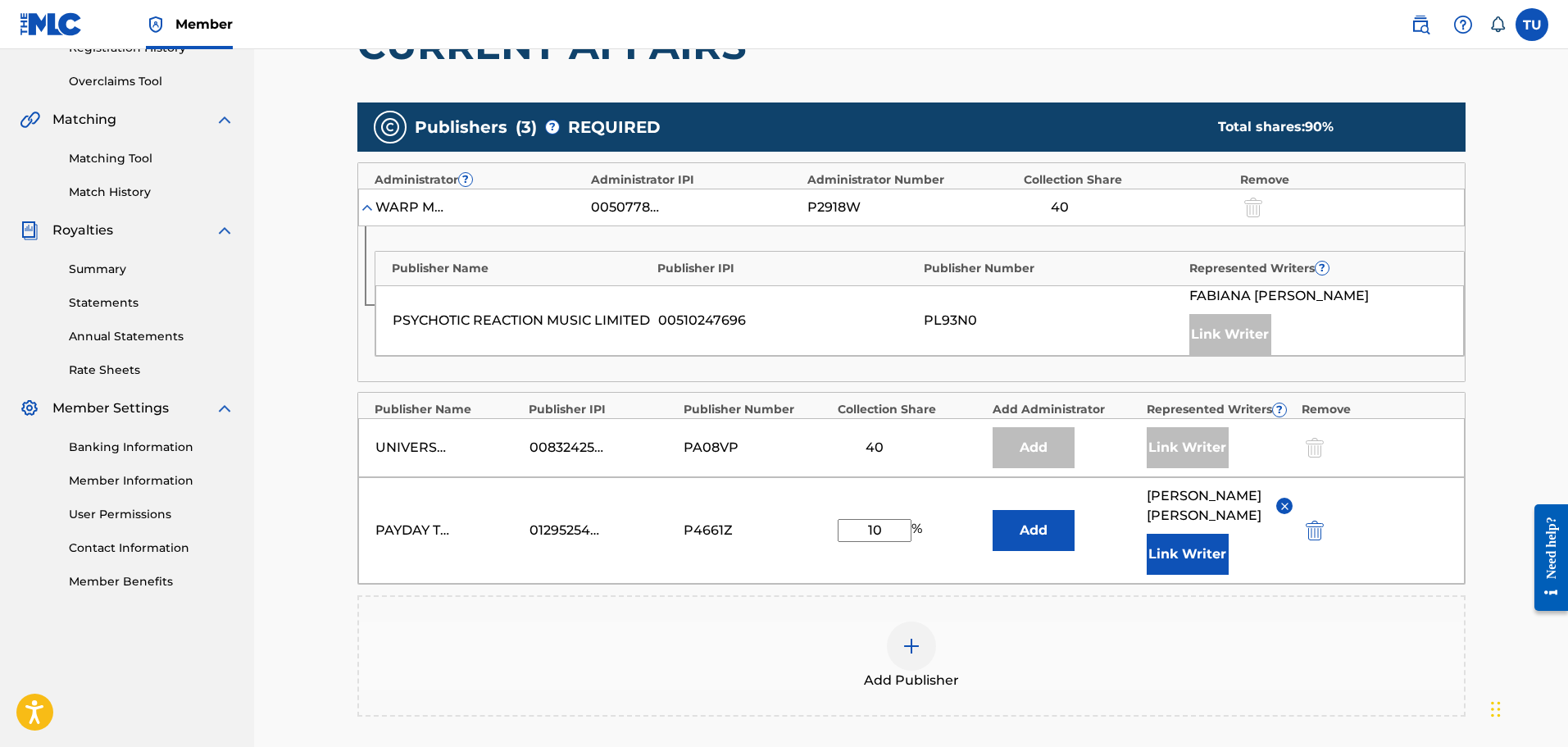
click at [1143, 643] on div "Add Publisher" at bounding box center [911, 656] width 1105 height 69
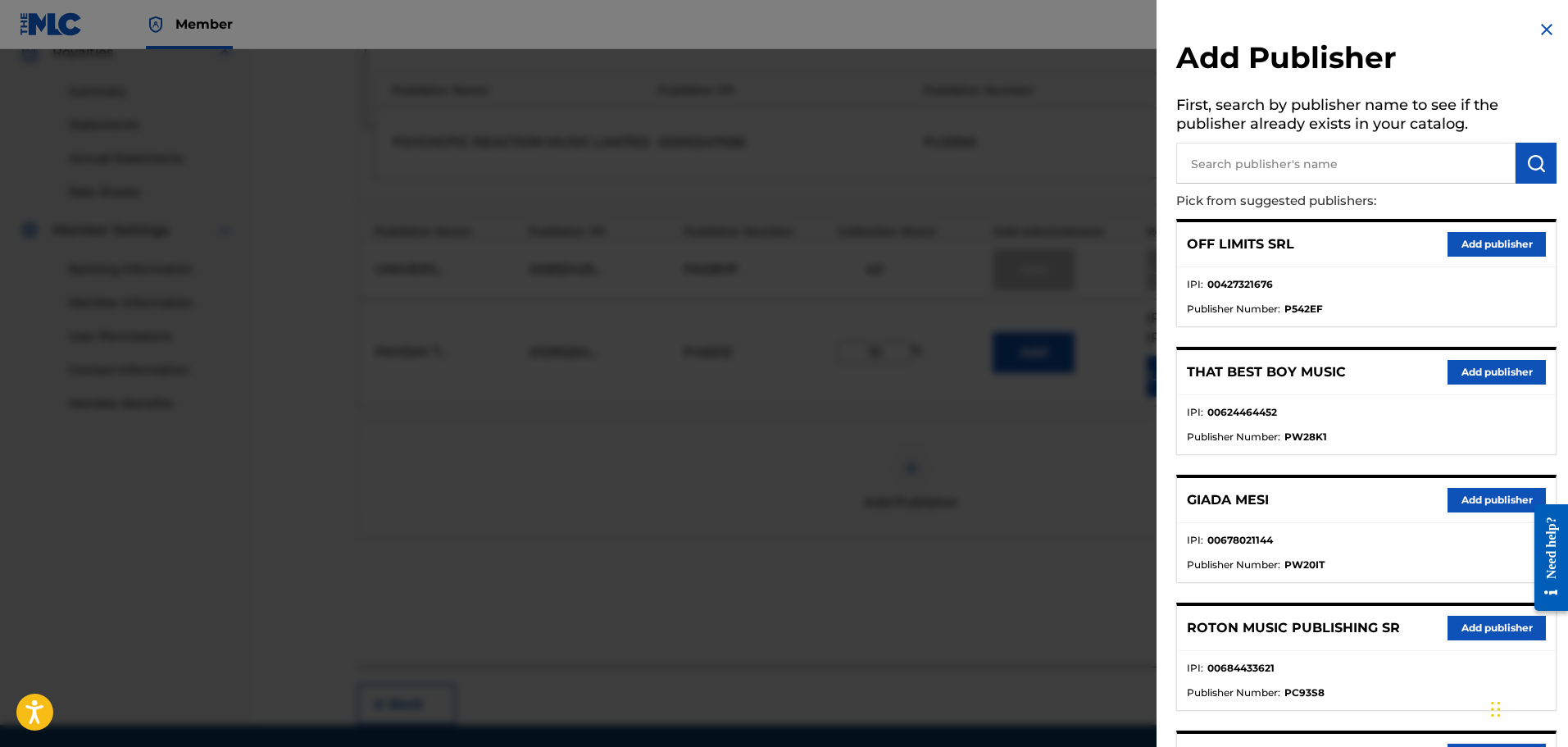
click at [1100, 623] on div at bounding box center [784, 422] width 1568 height 747
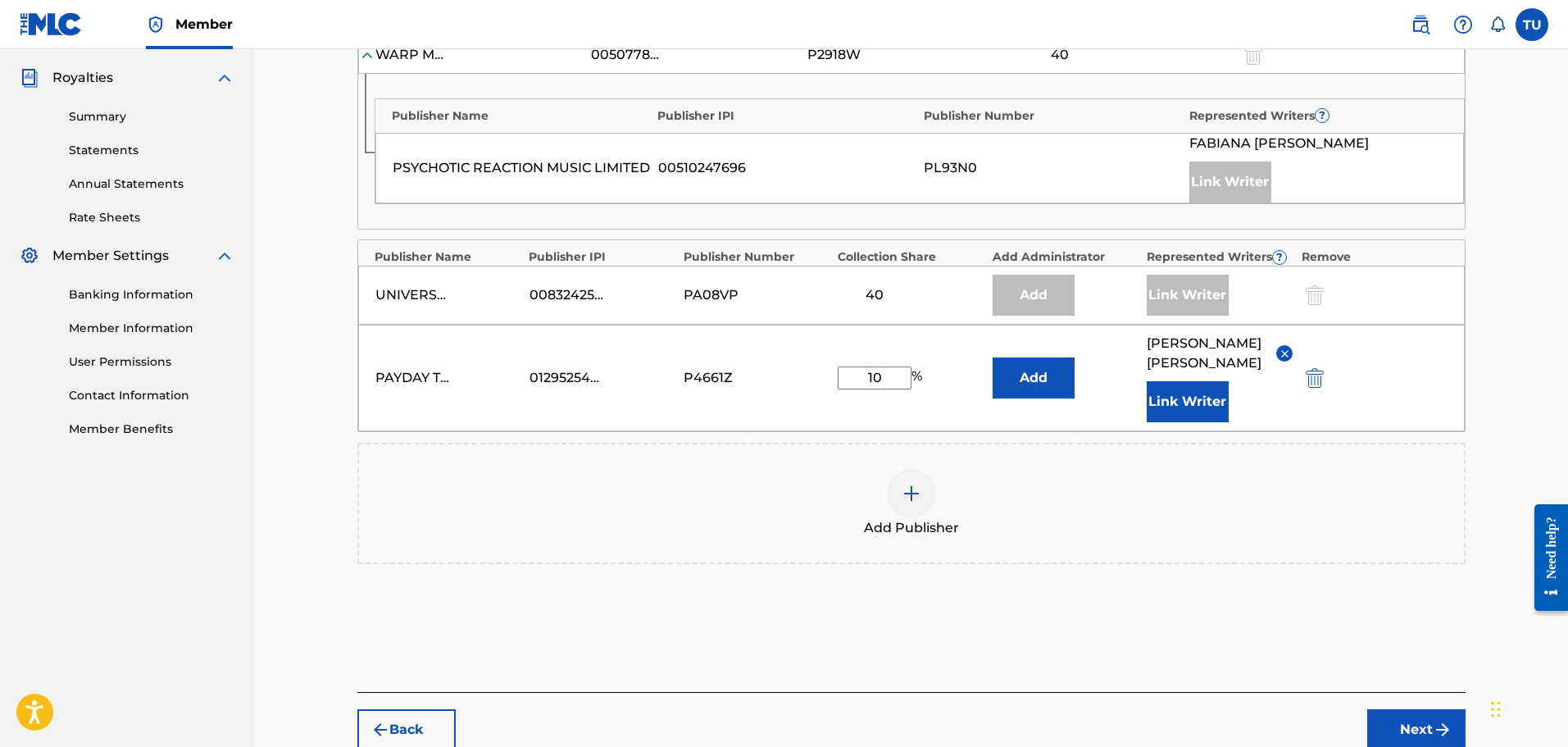
click at [1437, 743] on button "Next" at bounding box center [1416, 729] width 99 height 41
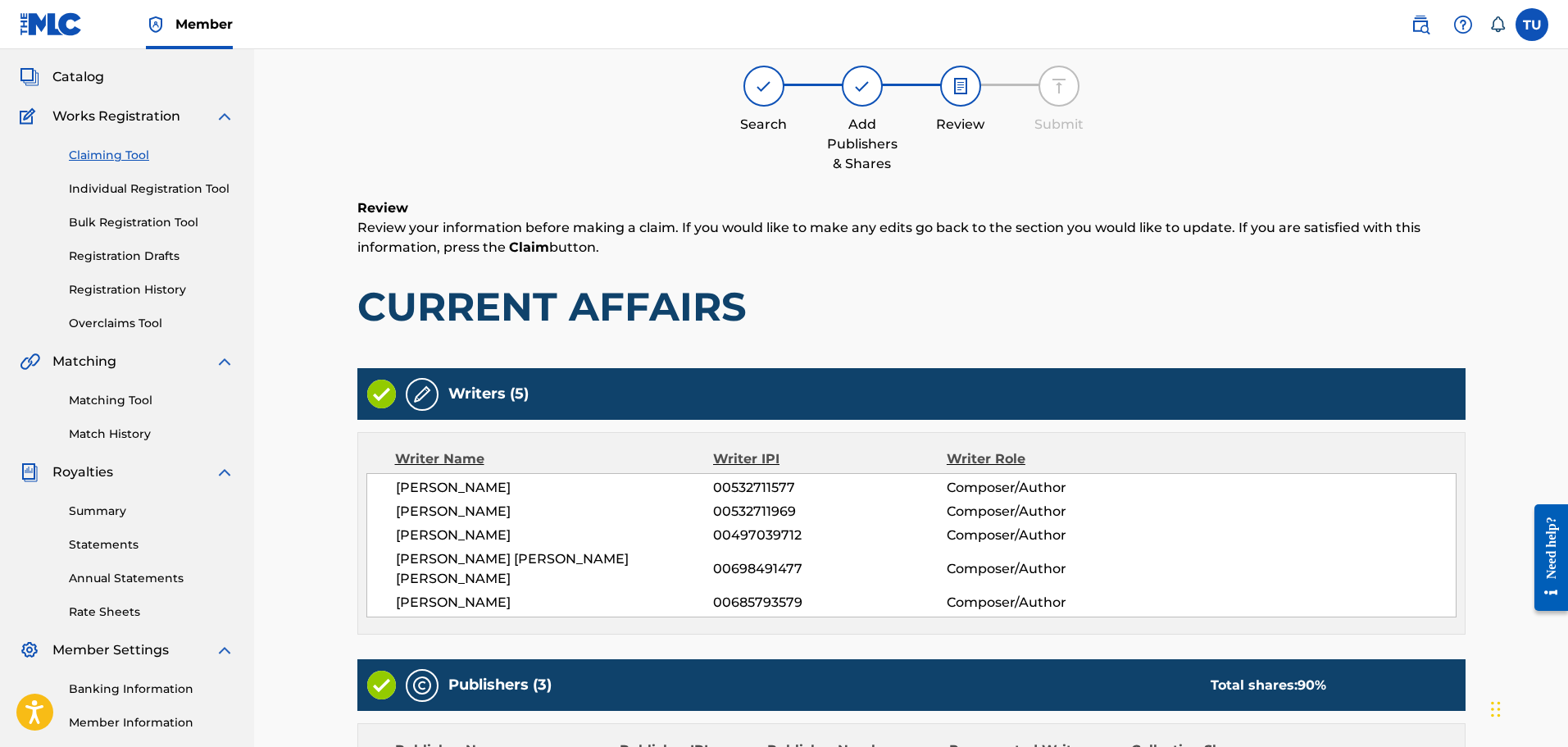
scroll to position [631, 0]
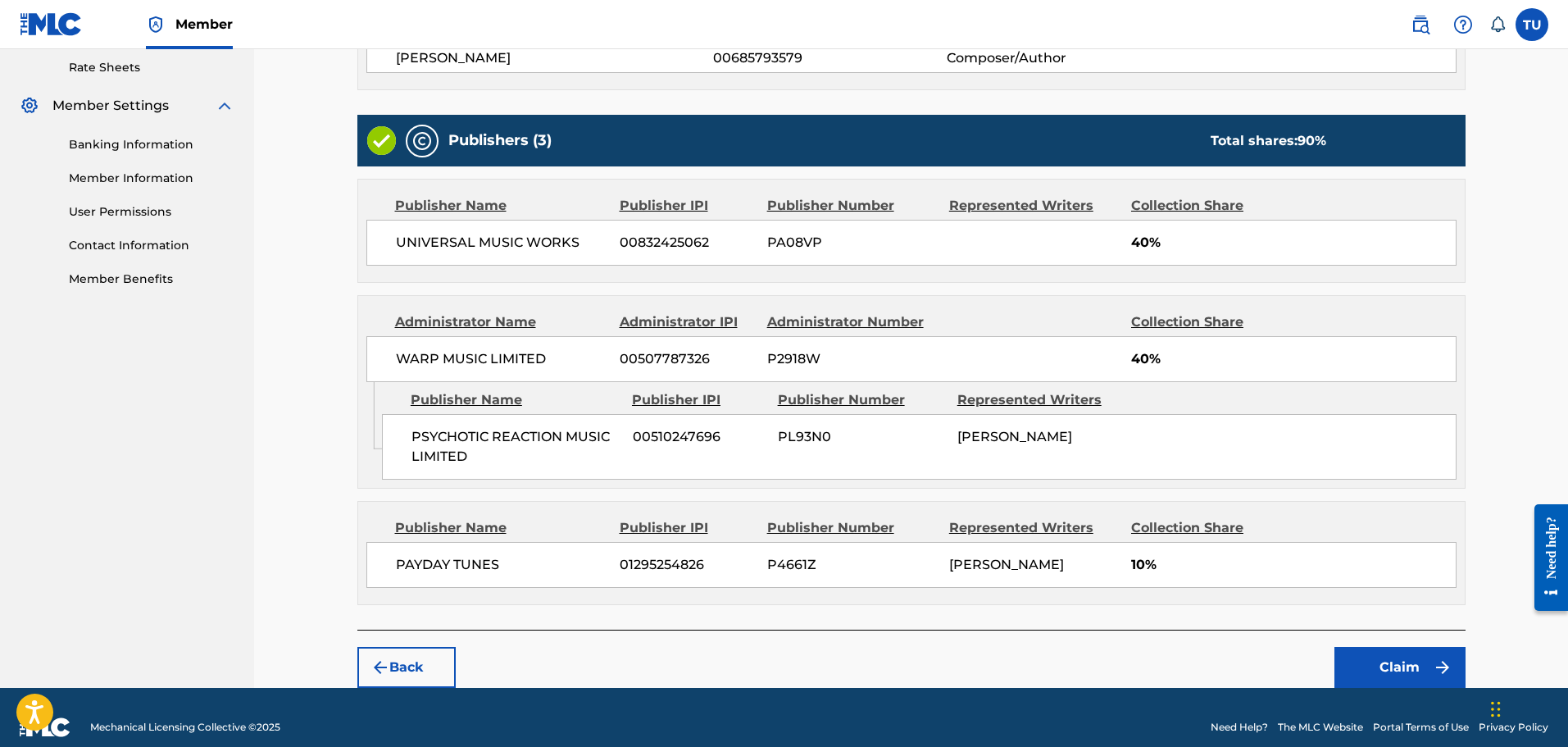
click at [1408, 646] on button "Claim" at bounding box center [1400, 667] width 131 height 41
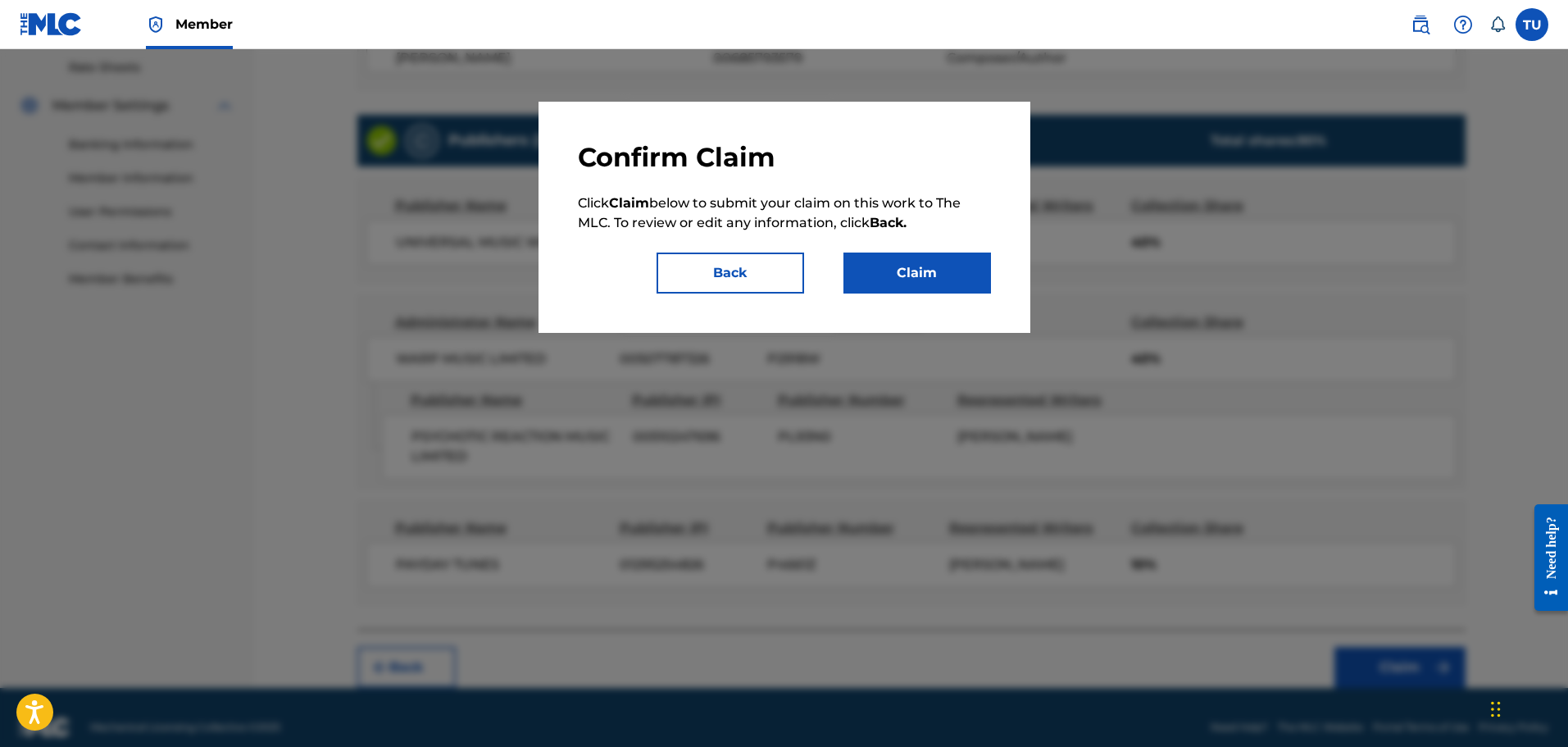
click at [958, 285] on button "Claim" at bounding box center [916, 273] width 147 height 41
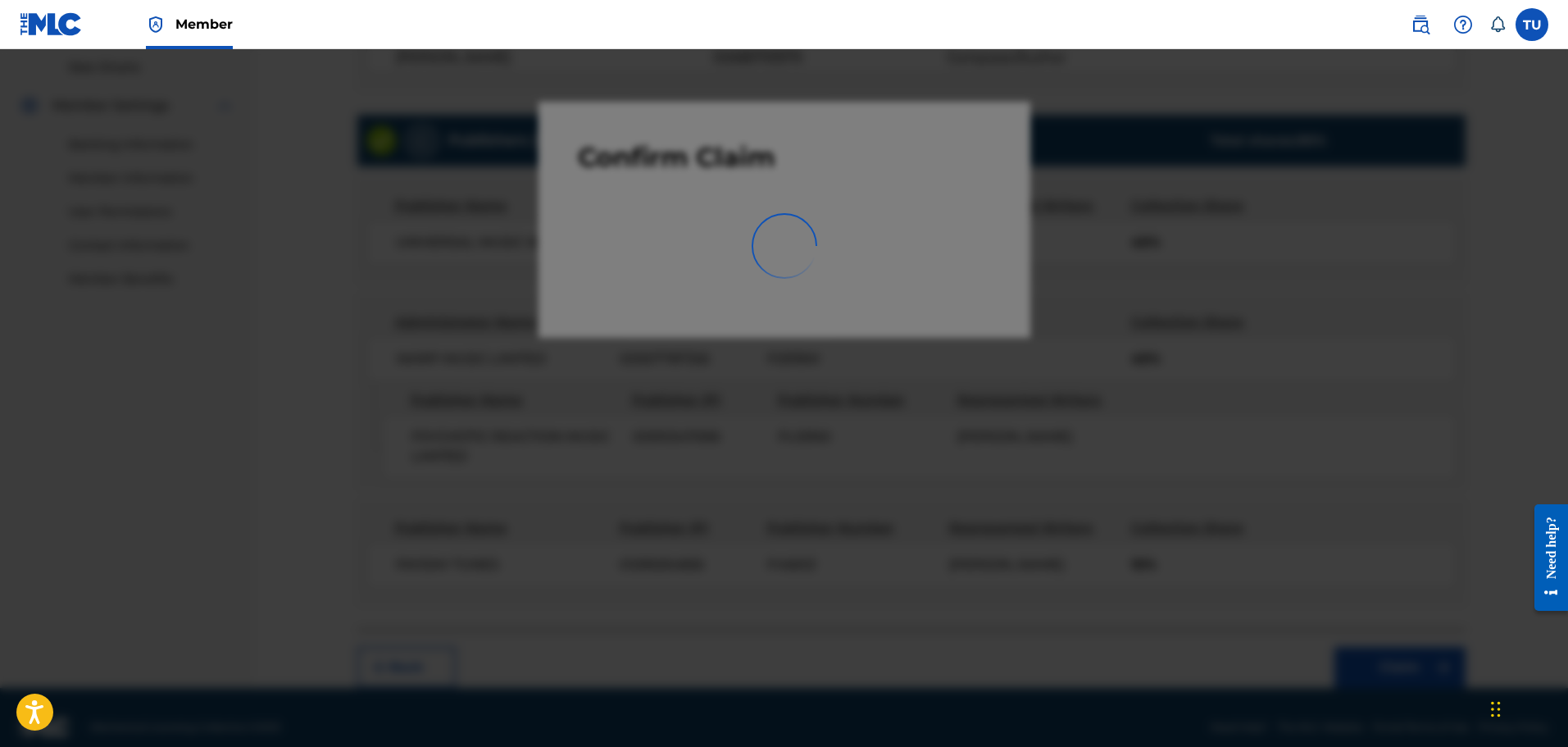
scroll to position [270, 0]
